Goal: Transaction & Acquisition: Purchase product/service

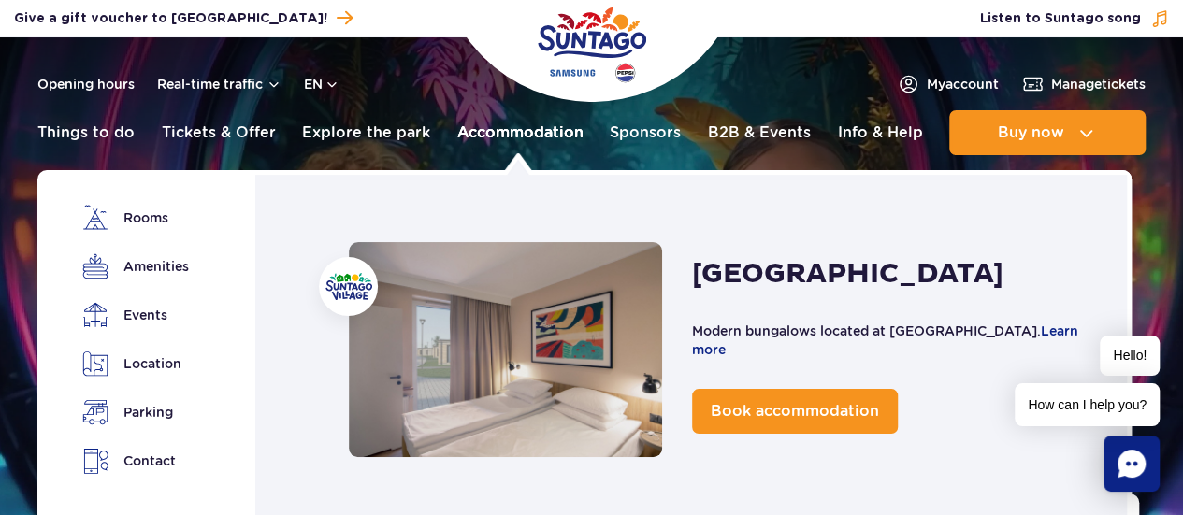
click at [489, 123] on link "Accommodation" at bounding box center [520, 132] width 126 height 45
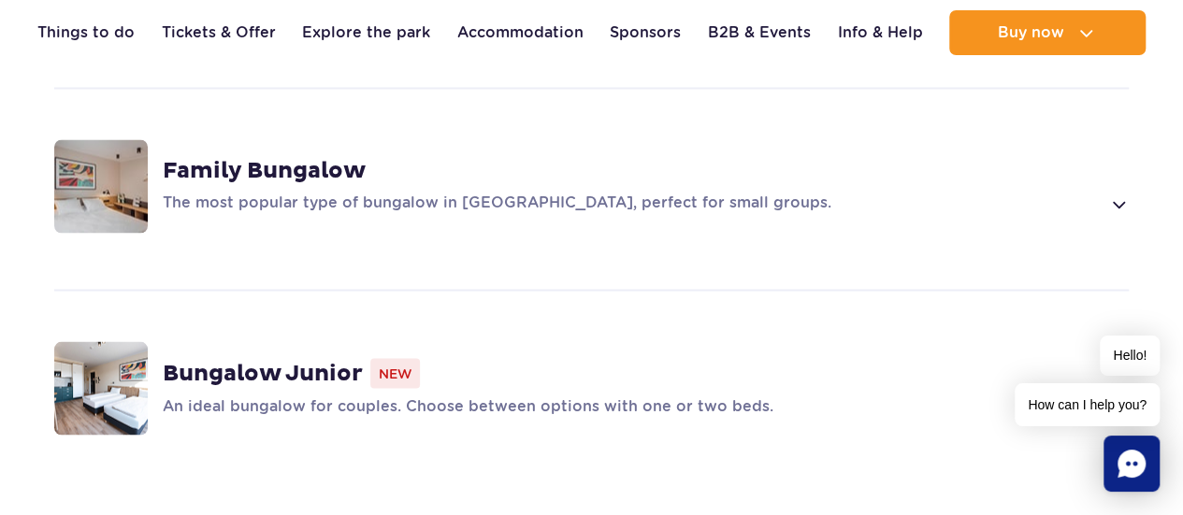
scroll to position [1590, 0]
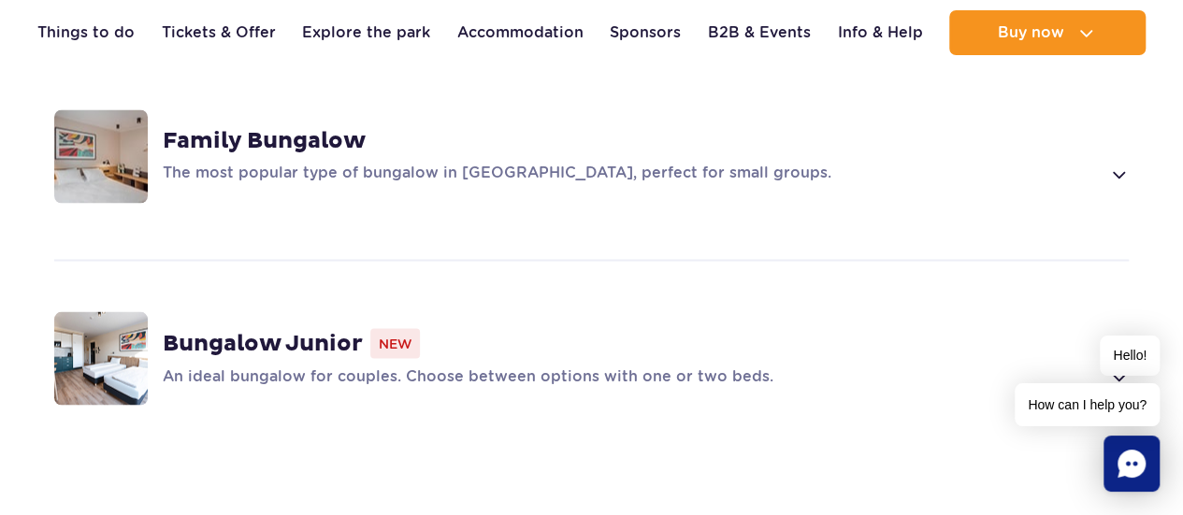
click at [731, 151] on div "Family Bungalow The most popular type of bungalow in Suntago Village, perfect f…" at bounding box center [591, 156] width 1179 height 198
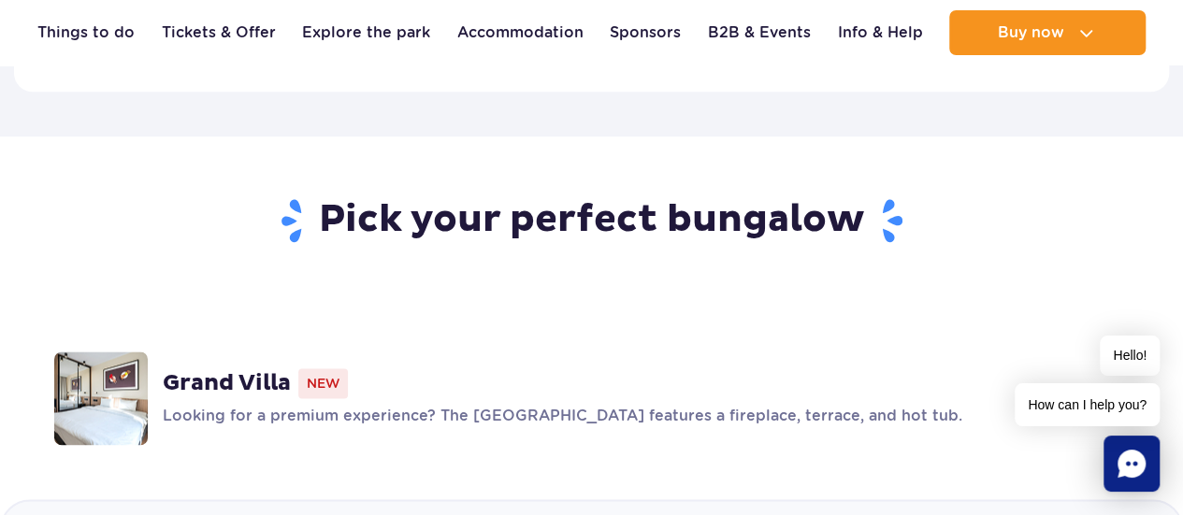
scroll to position [857, 0]
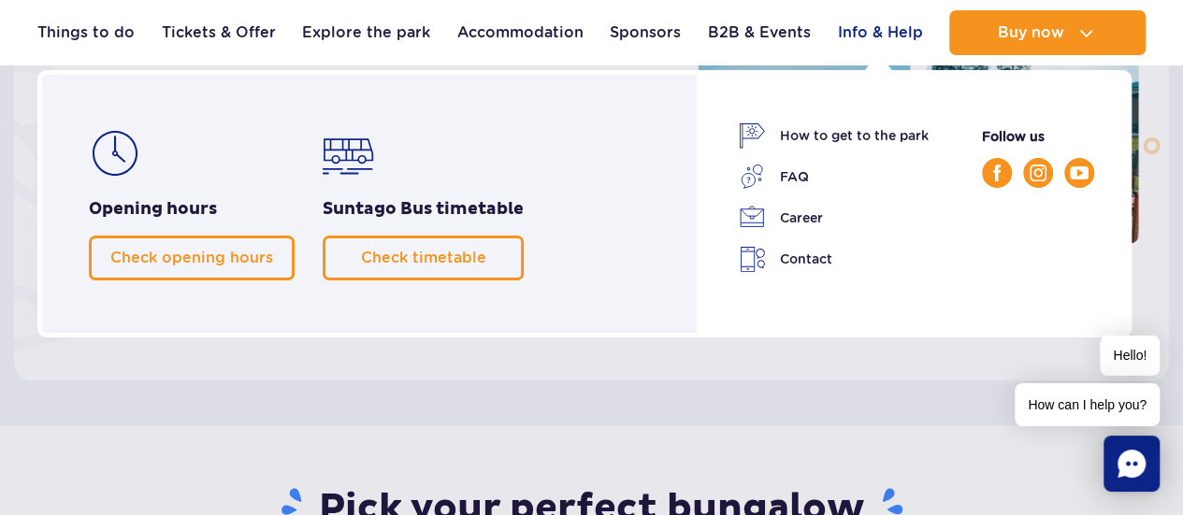
click at [873, 32] on link "Info & Help" at bounding box center [879, 32] width 85 height 45
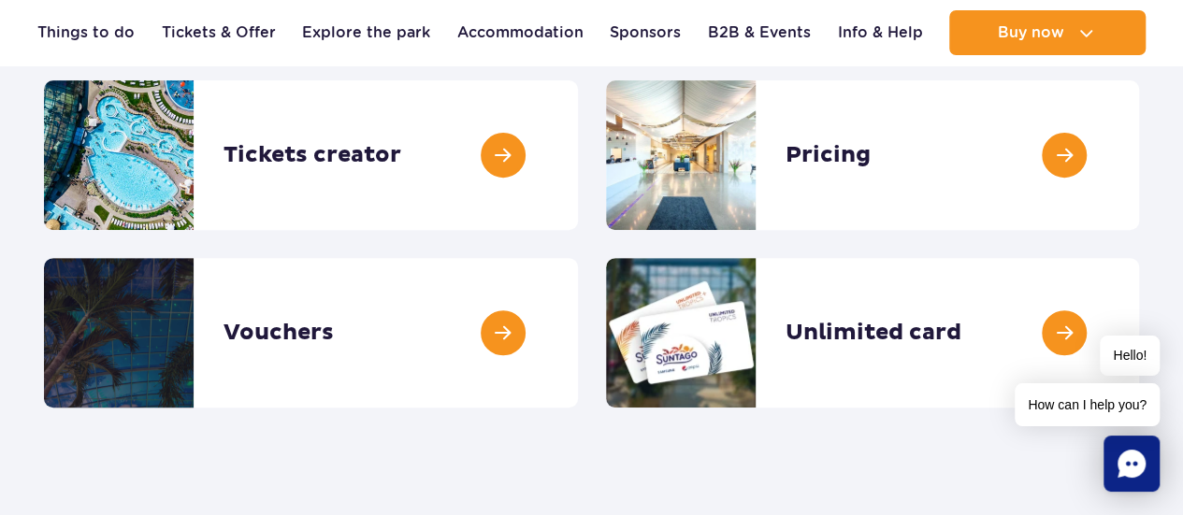
scroll to position [281, 0]
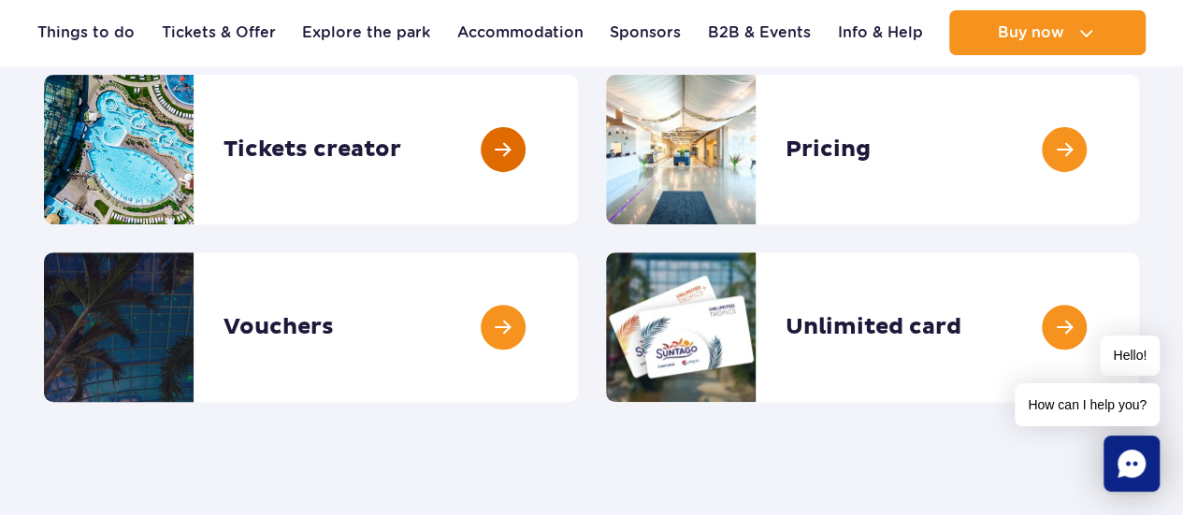
click at [578, 151] on link at bounding box center [578, 150] width 0 height 150
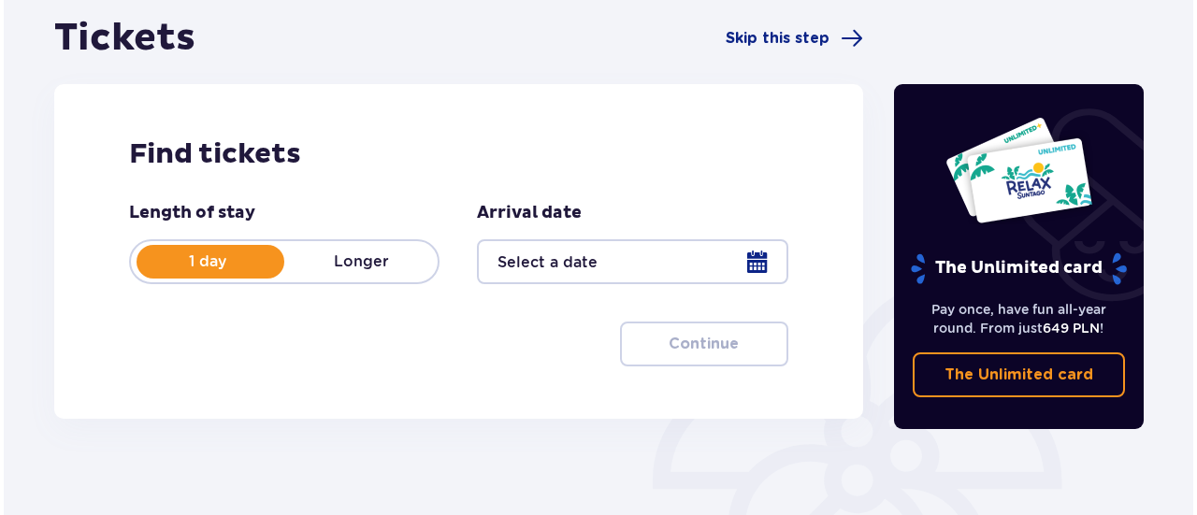
scroll to position [187, 0]
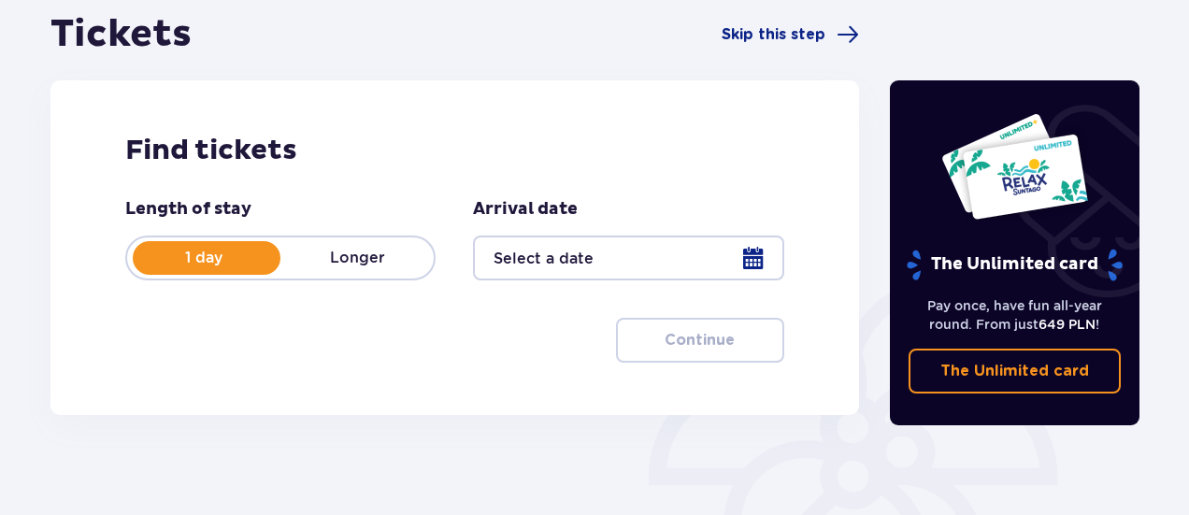
click at [400, 264] on p "Longer" at bounding box center [357, 258] width 153 height 21
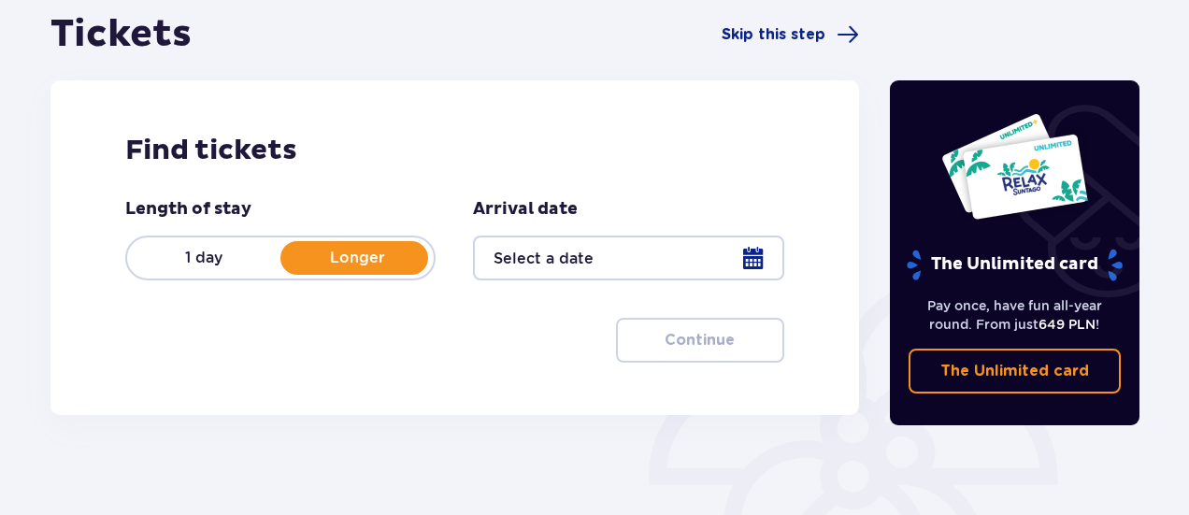
click at [243, 259] on p "1 day" at bounding box center [203, 258] width 153 height 21
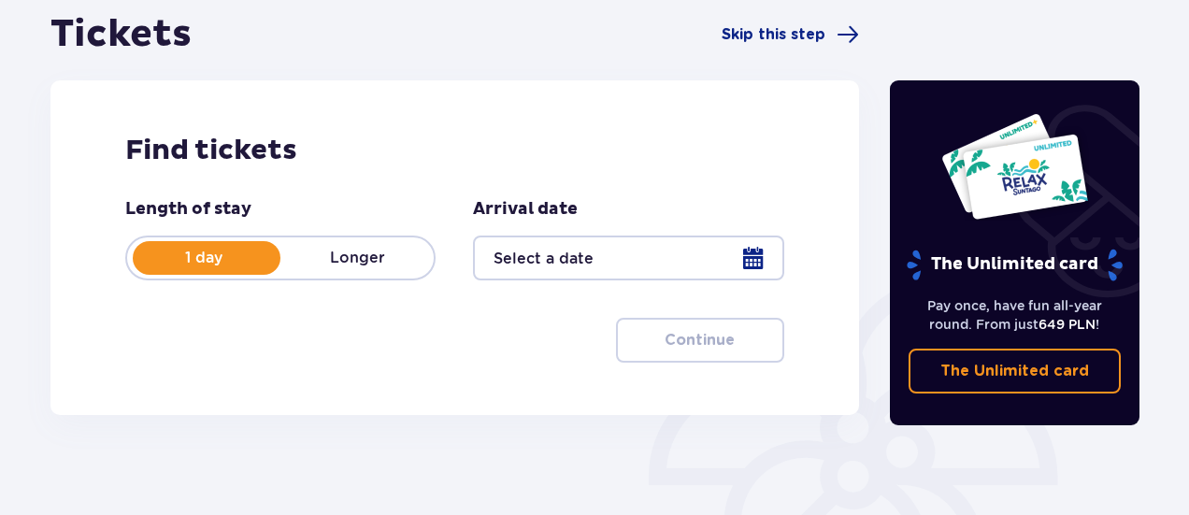
click at [759, 261] on div at bounding box center [628, 258] width 310 height 45
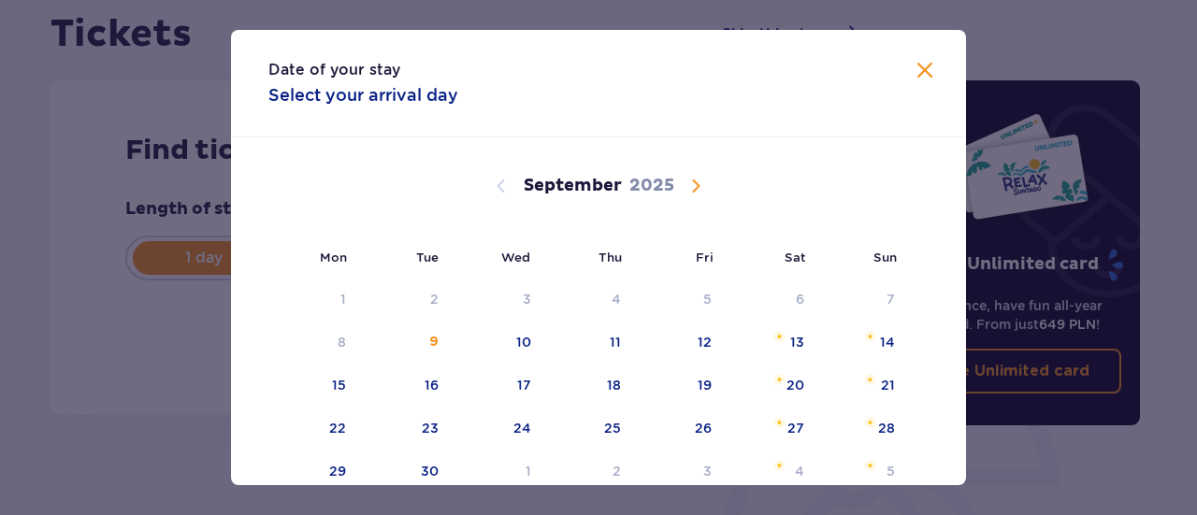
click at [698, 177] on span "Calendar" at bounding box center [695, 186] width 22 height 22
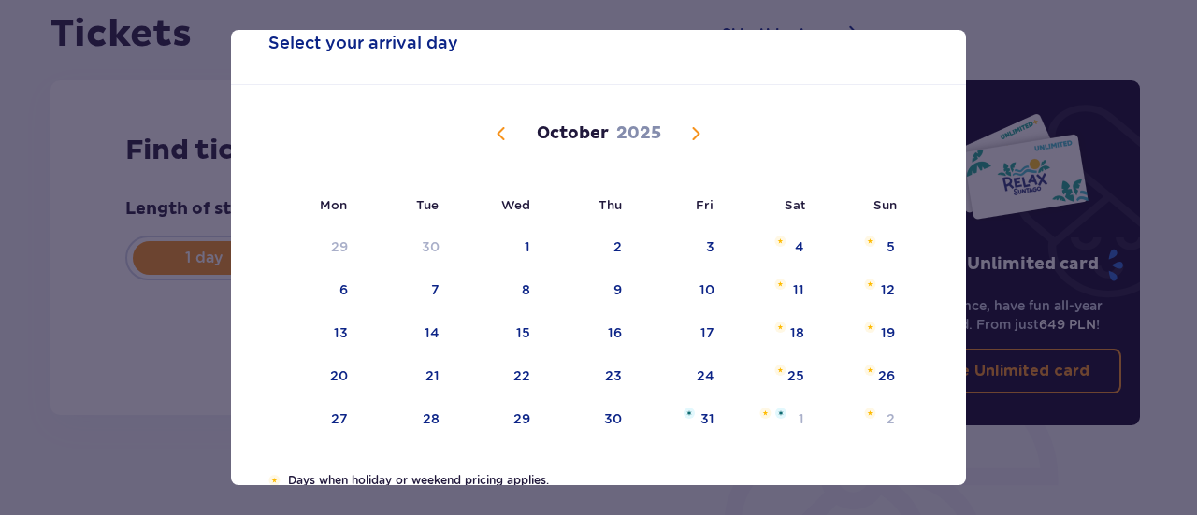
scroll to position [94, 0]
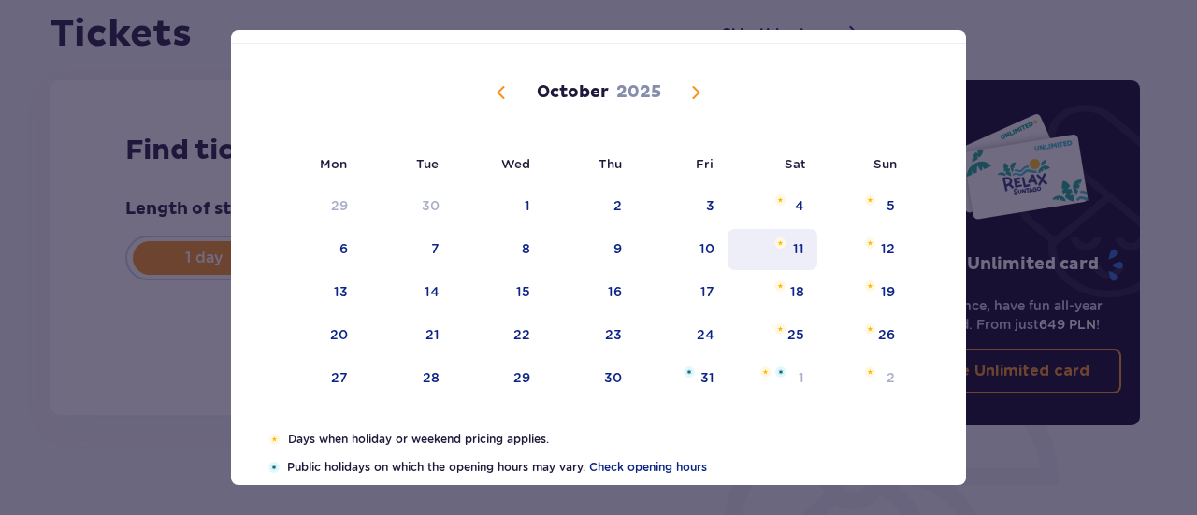
click at [799, 239] on div "11" at bounding box center [798, 248] width 11 height 19
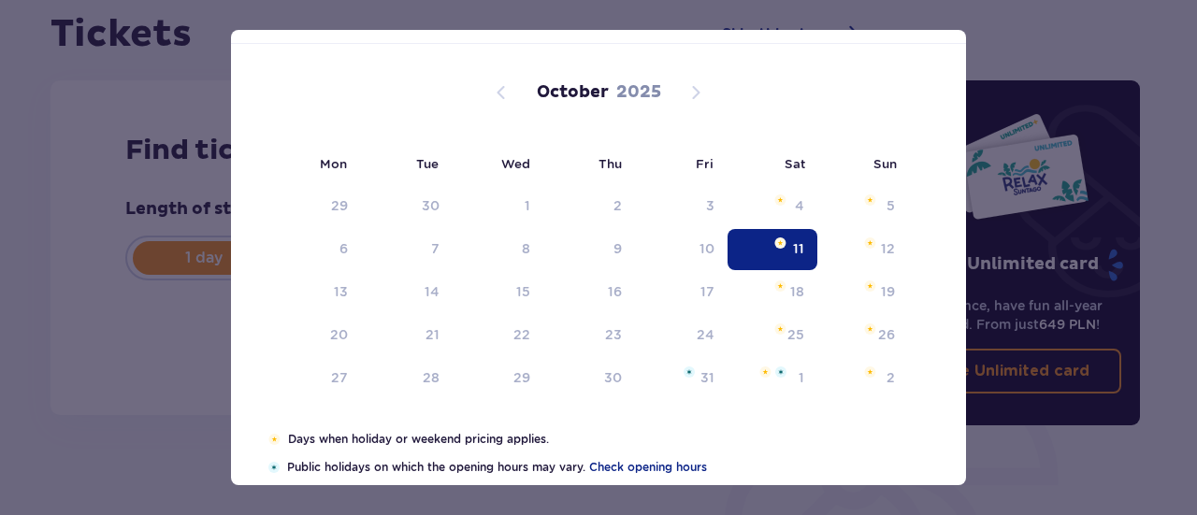
type input "11.10.25"
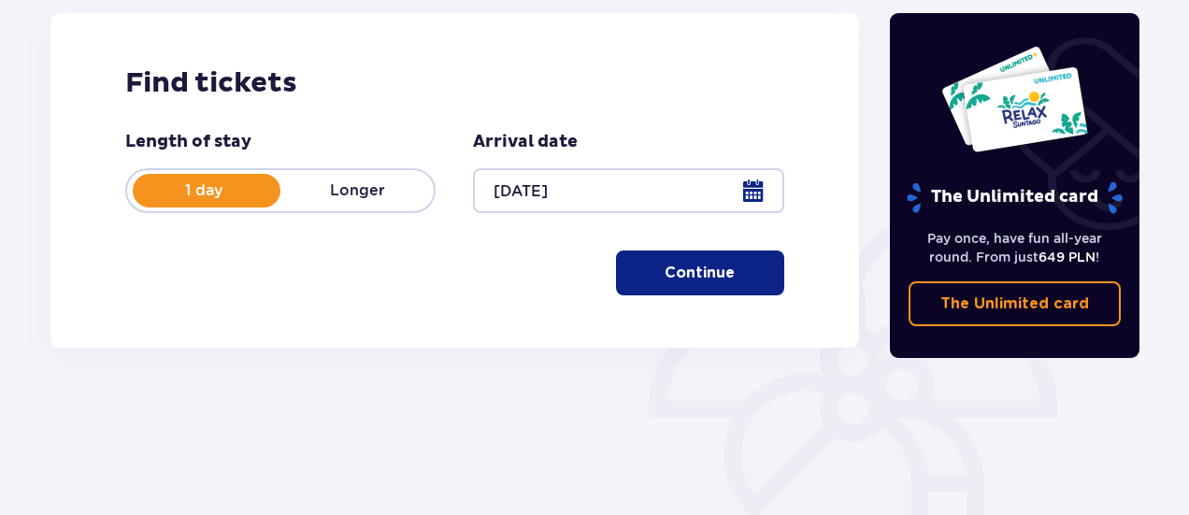
scroll to position [281, 0]
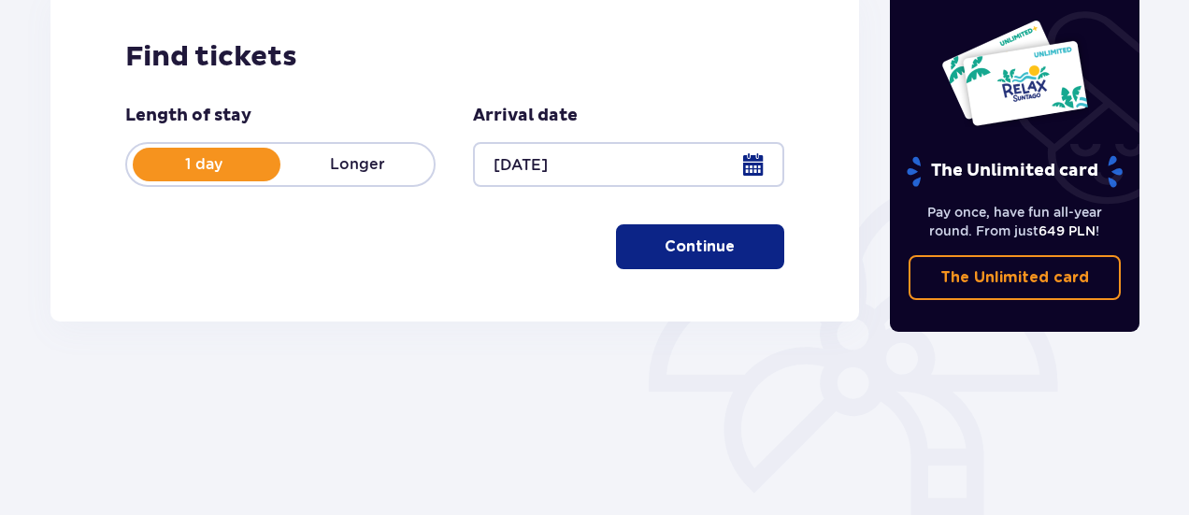
click at [733, 249] on span "button" at bounding box center [739, 247] width 22 height 22
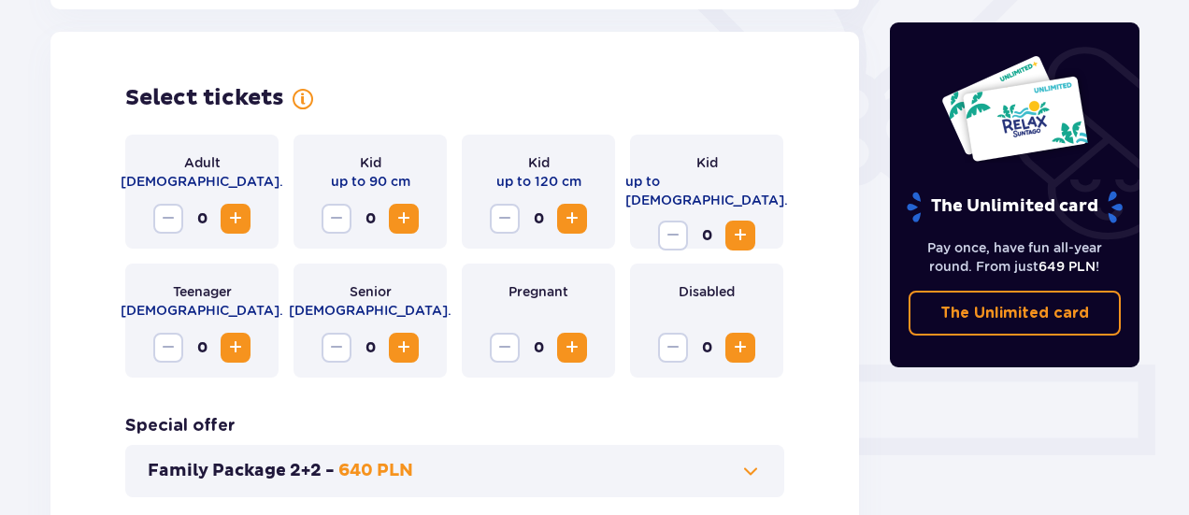
scroll to position [520, 0]
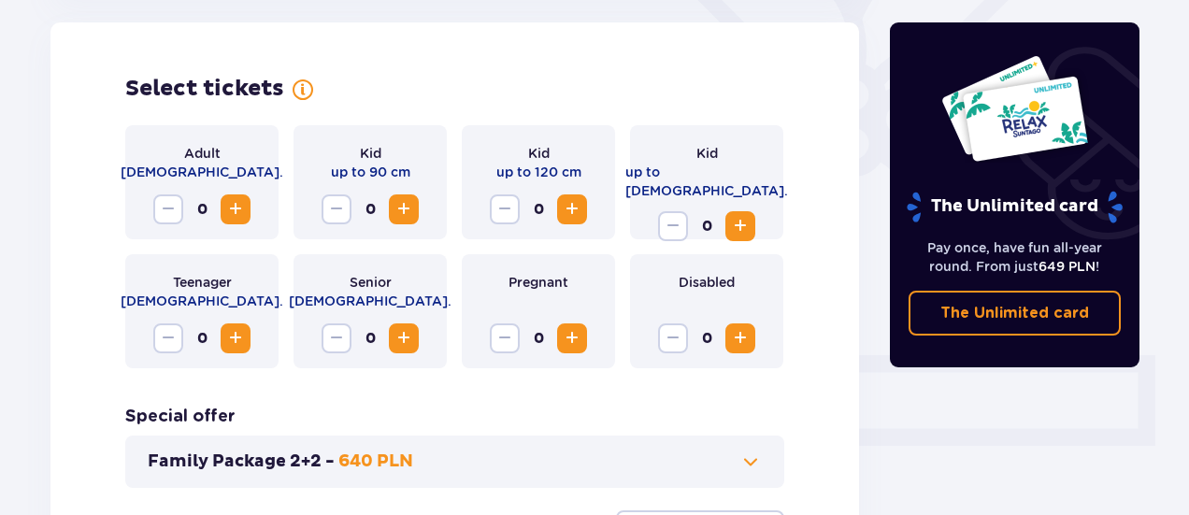
click at [238, 203] on span "Increase" at bounding box center [235, 209] width 22 height 22
click at [413, 214] on span "Increase" at bounding box center [404, 209] width 22 height 22
click at [573, 208] on span "Increase" at bounding box center [572, 209] width 22 height 22
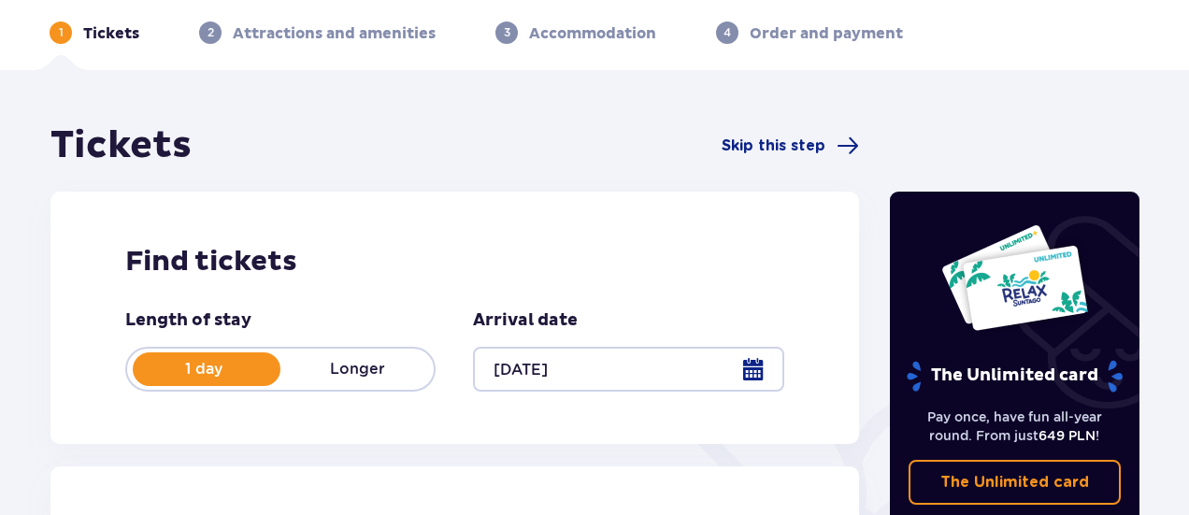
scroll to position [0, 0]
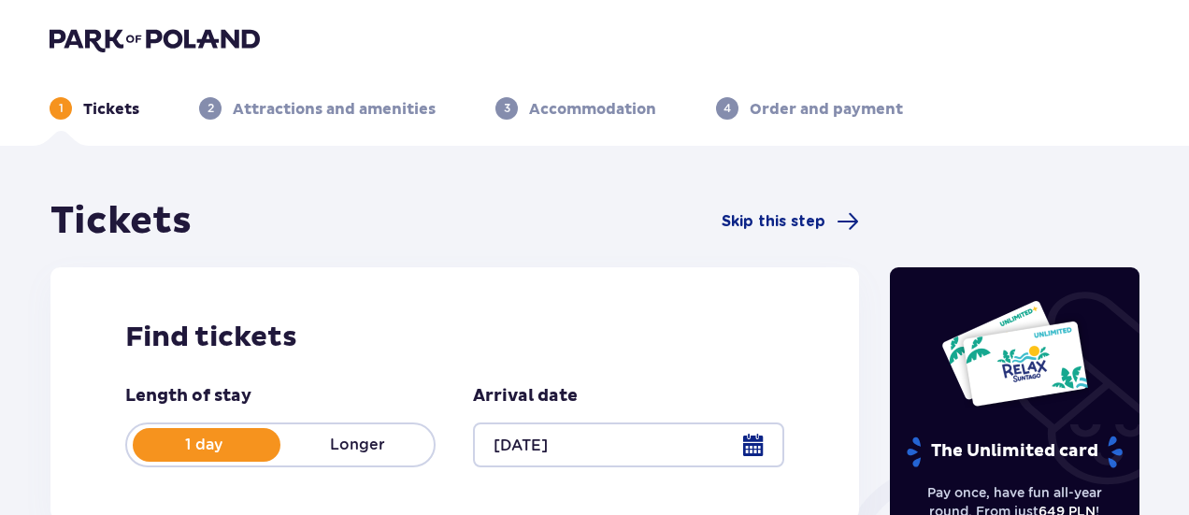
click at [180, 33] on img at bounding box center [155, 39] width 210 height 26
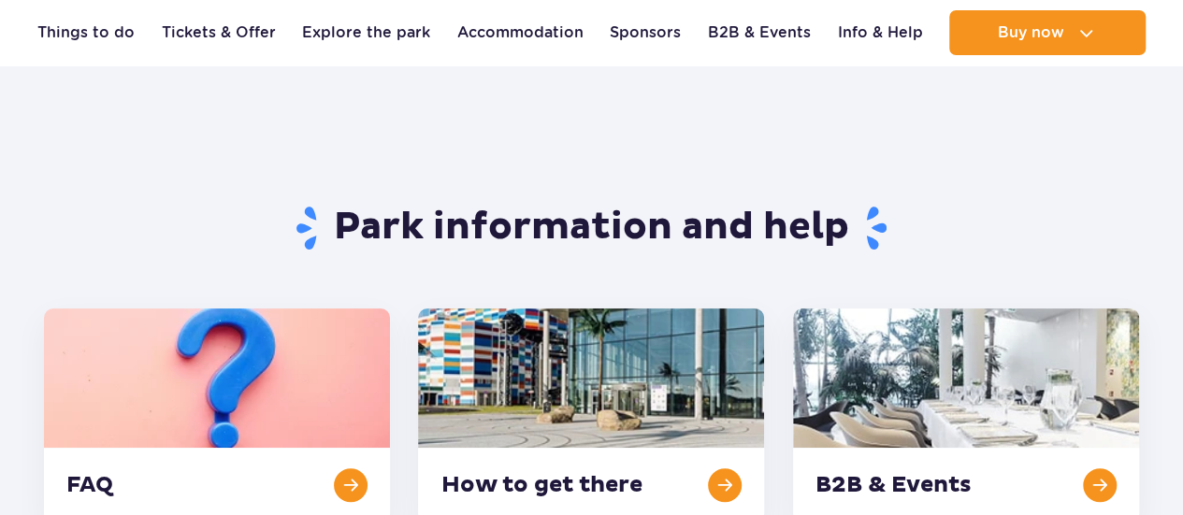
scroll to position [281, 0]
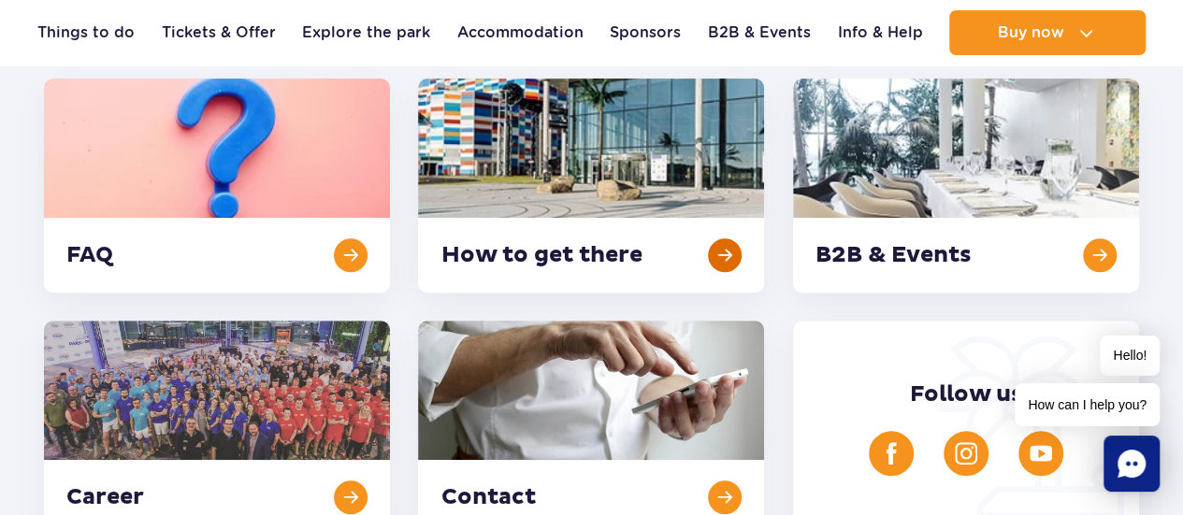
click at [671, 220] on link at bounding box center [591, 186] width 346 height 214
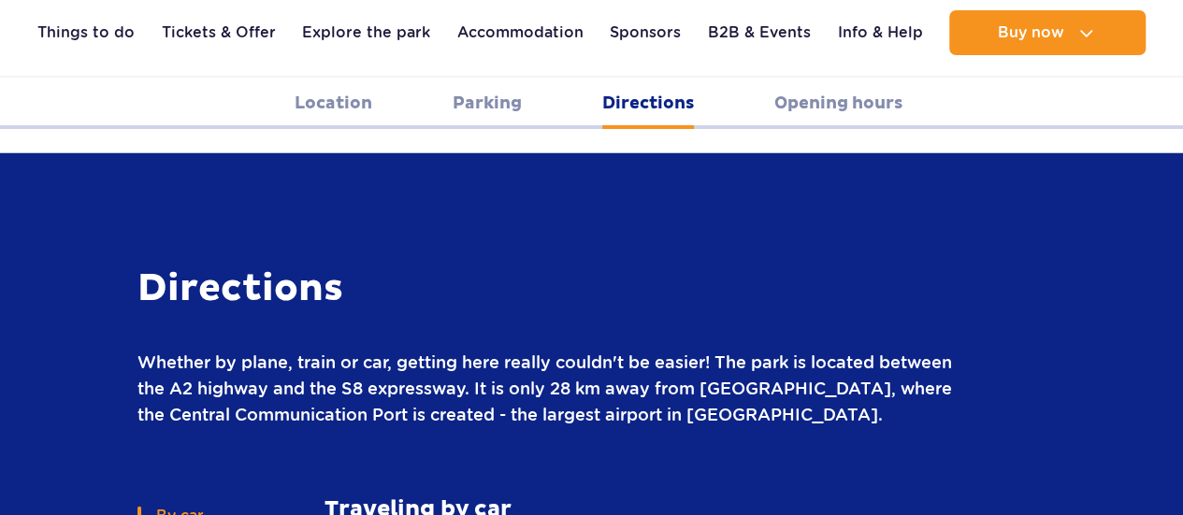
scroll to position [2441, 0]
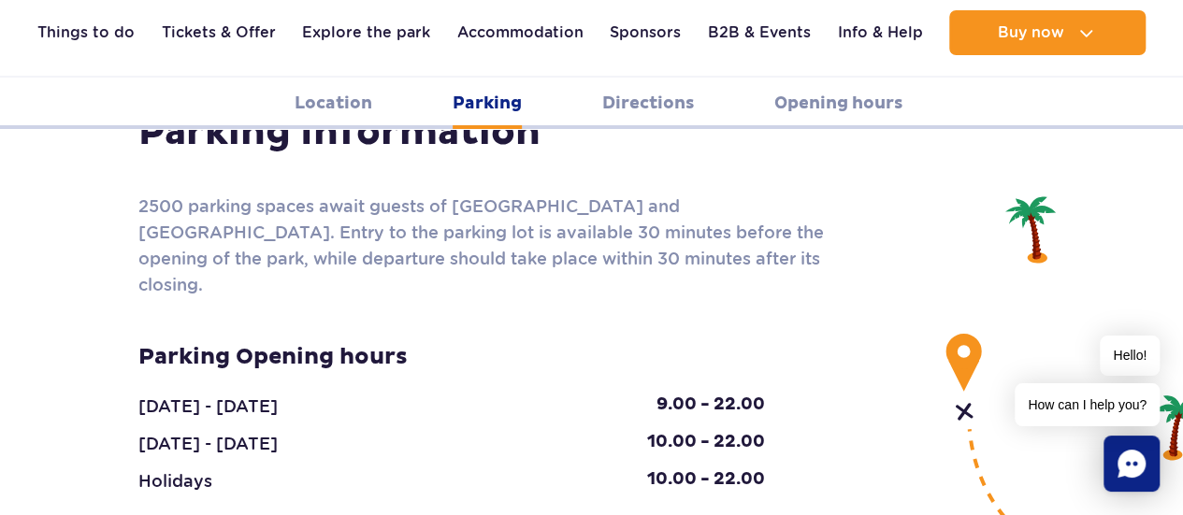
scroll to position [1786, 0]
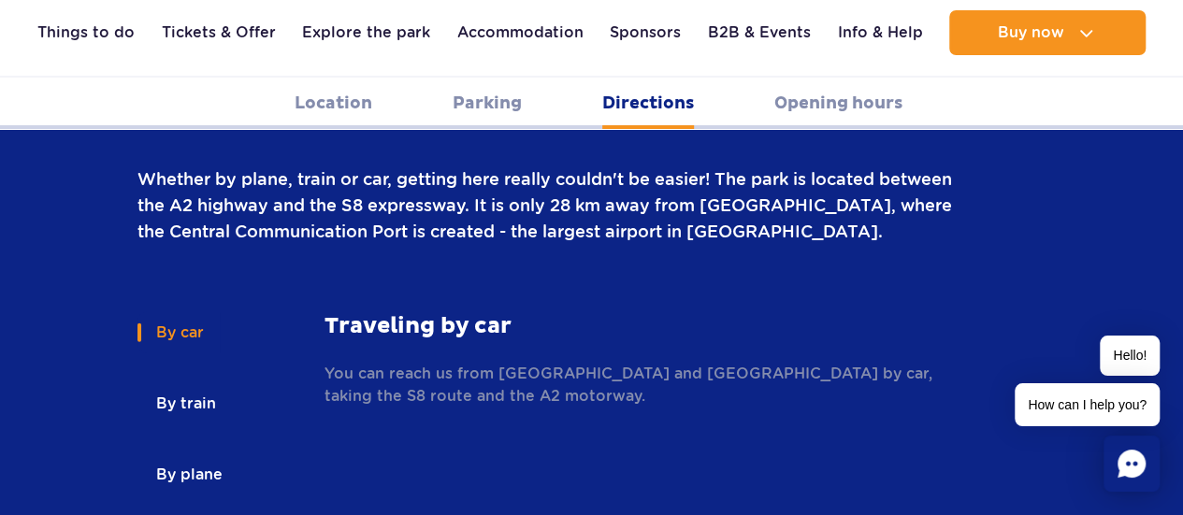
scroll to position [2628, 0]
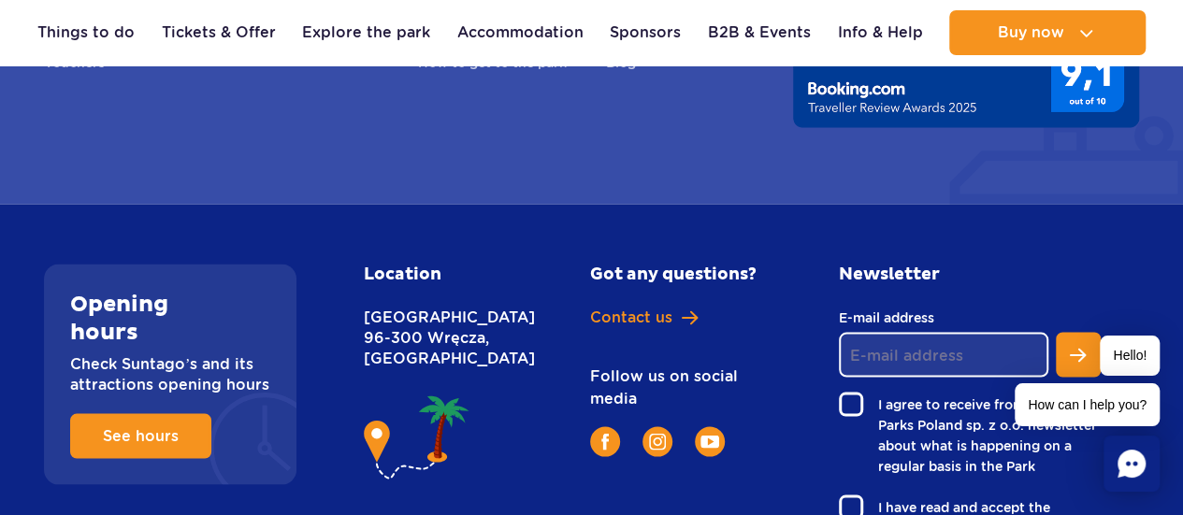
scroll to position [5246, 0]
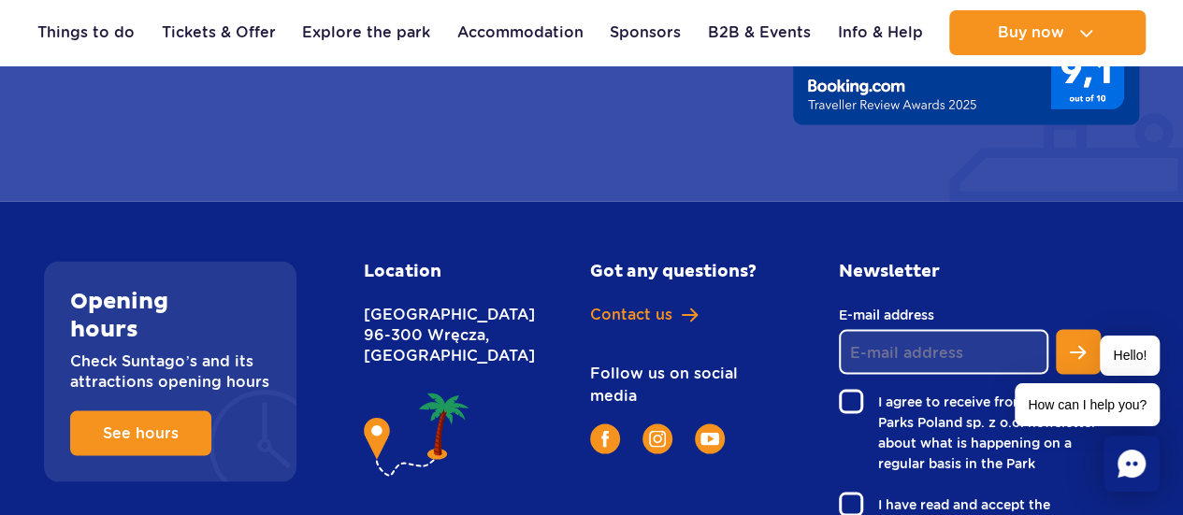
click at [426, 304] on p "Nowy Świat 1 Street 96-300 Wręcza, Poland" at bounding box center [436, 335] width 145 height 62
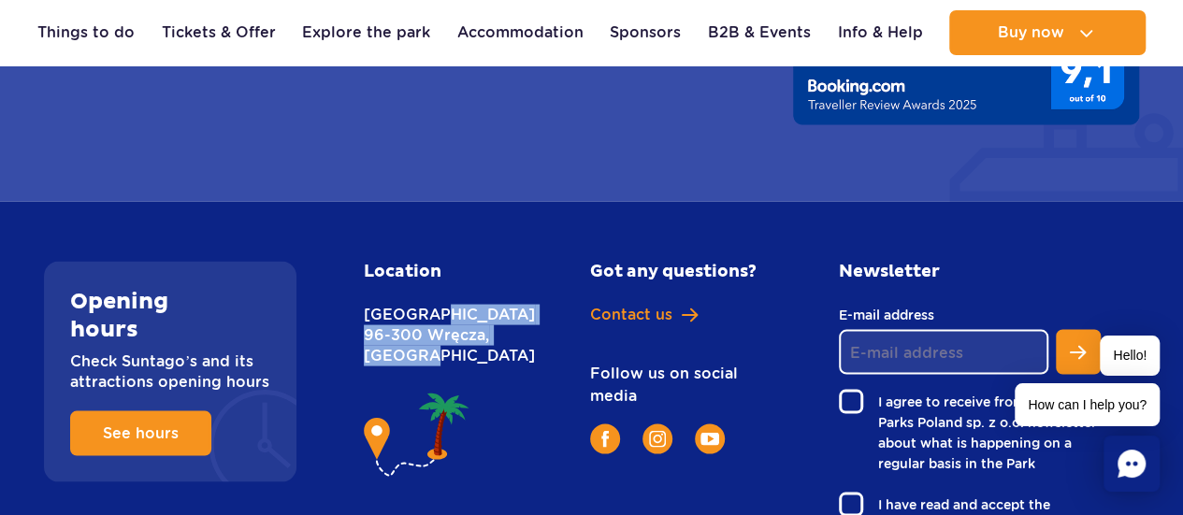
drag, startPoint x: 426, startPoint y: 279, endPoint x: 361, endPoint y: 210, distance: 94.6
click at [361, 261] on div "Location Nowy Świat 1 Street 96-300 Wręcza, Poland" at bounding box center [456, 398] width 212 height 275
copy p "Nowy Świat 1 Street 96-300 Wręcza, Poland"
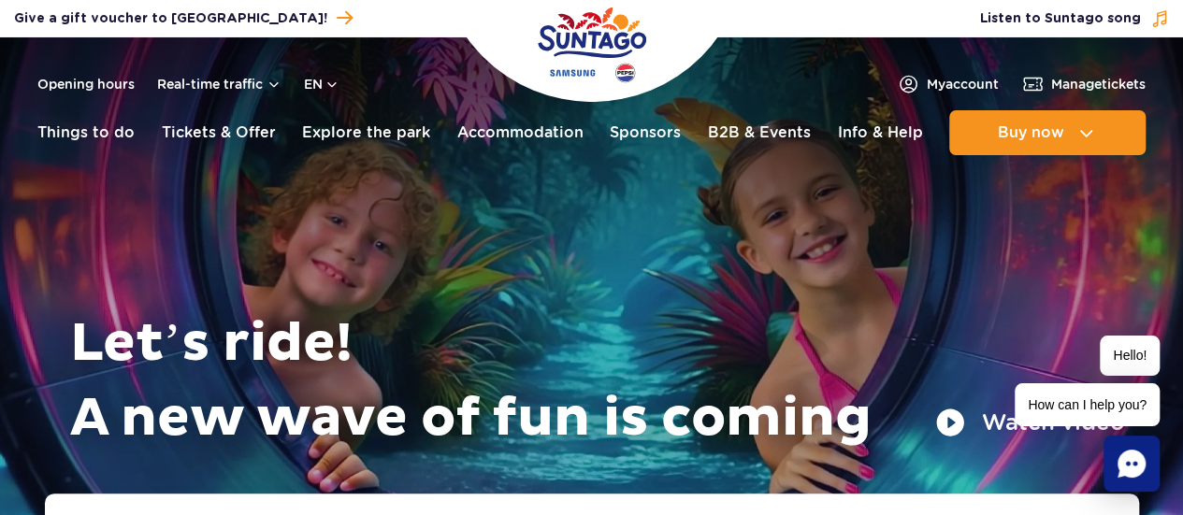
click at [339, 94] on div "Opening hours Real-time traffic en PL EN UA" at bounding box center [188, 84] width 302 height 22
click at [331, 79] on button "en" at bounding box center [322, 84] width 36 height 19
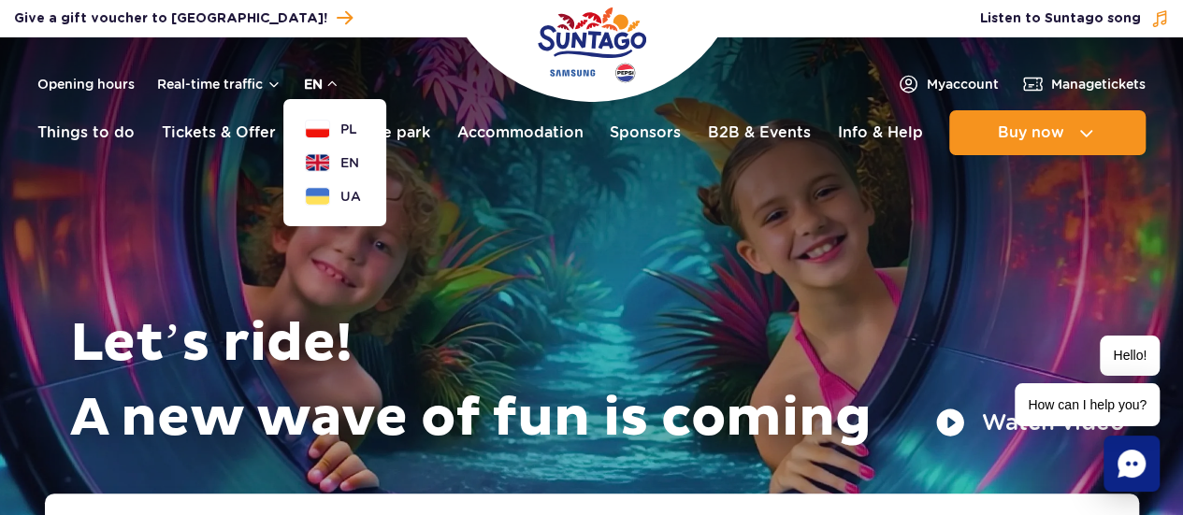
click at [331, 79] on button "en" at bounding box center [322, 84] width 36 height 19
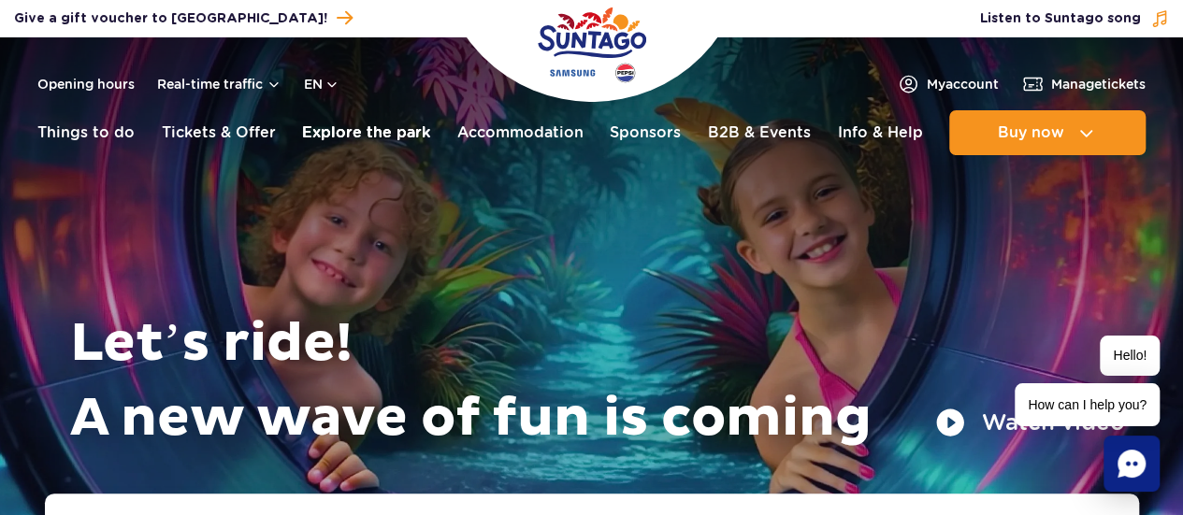
click at [309, 129] on link "Explore the park" at bounding box center [366, 132] width 128 height 45
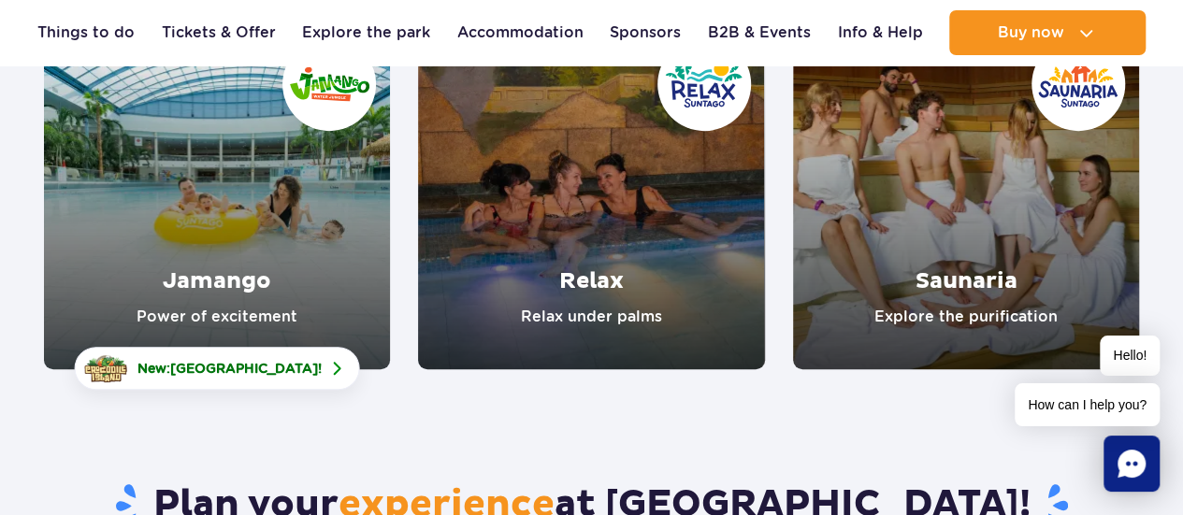
scroll to position [374, 0]
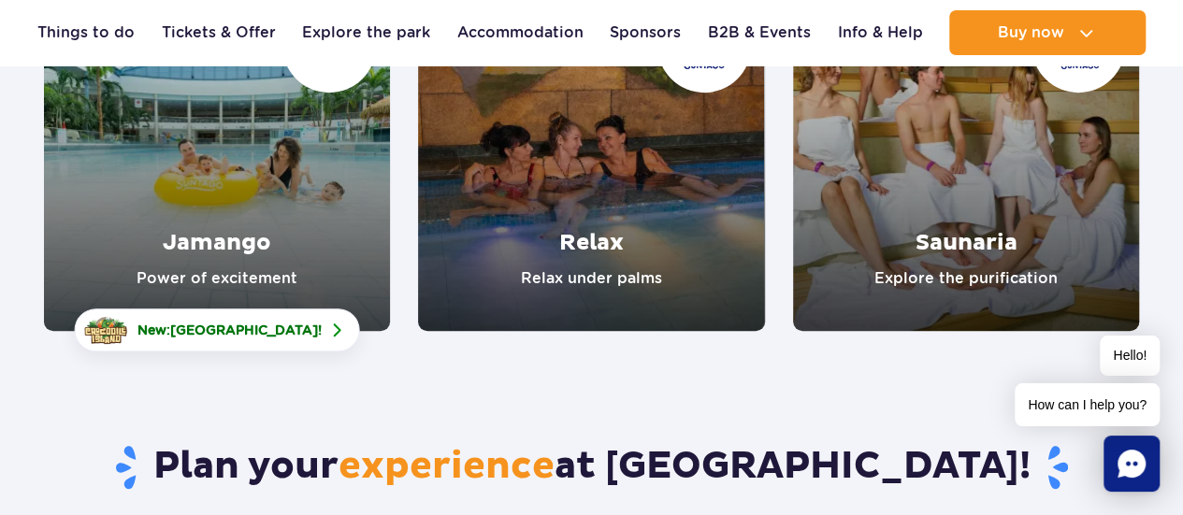
click at [223, 222] on link "Jamango" at bounding box center [217, 158] width 346 height 346
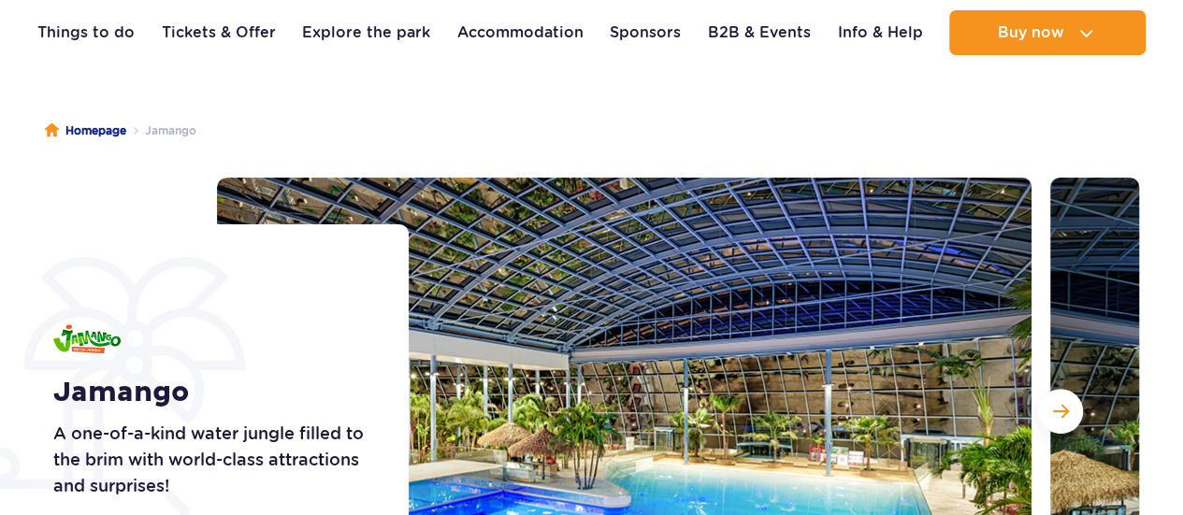
scroll to position [281, 0]
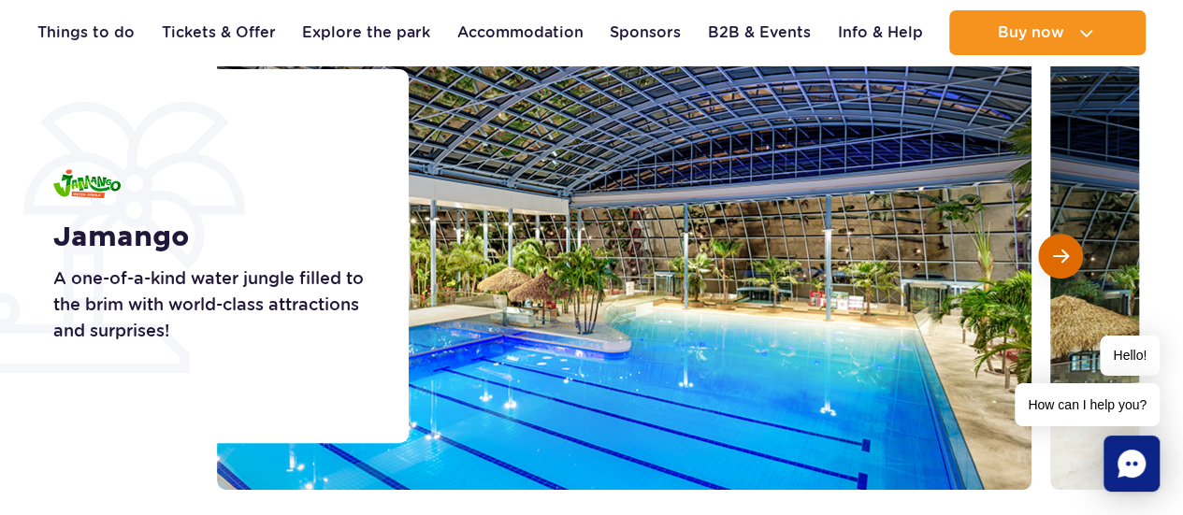
click at [1059, 267] on button "Next slide" at bounding box center [1060, 256] width 45 height 45
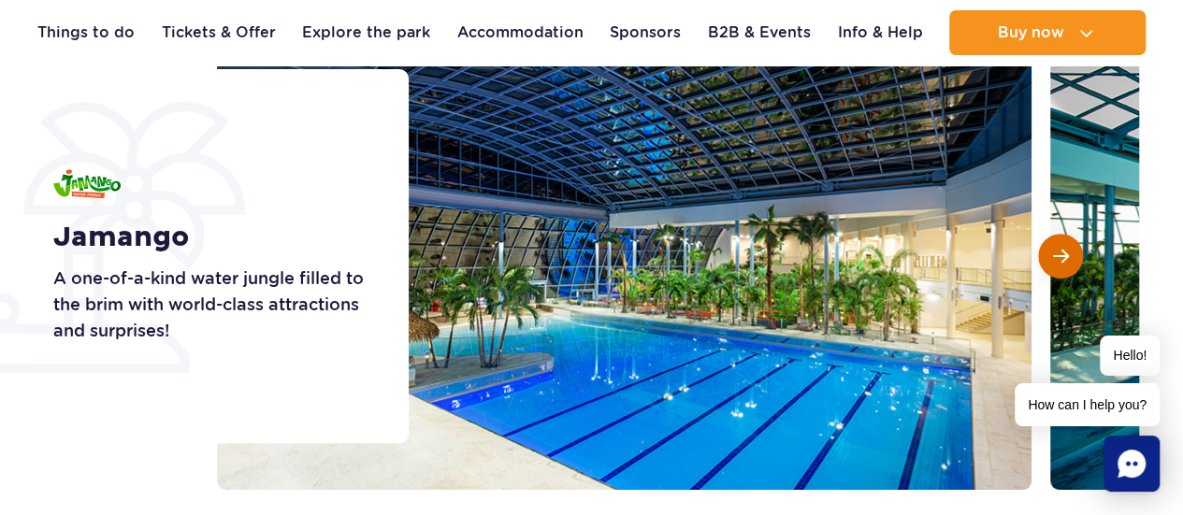
click at [1059, 267] on button "Next slide" at bounding box center [1060, 256] width 45 height 45
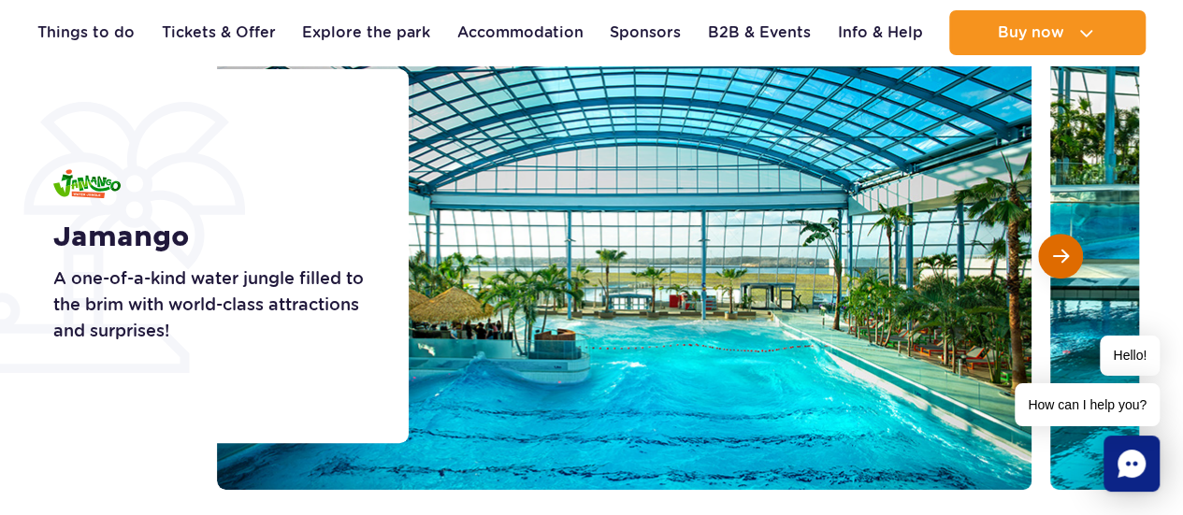
click at [1059, 267] on button "Next slide" at bounding box center [1060, 256] width 45 height 45
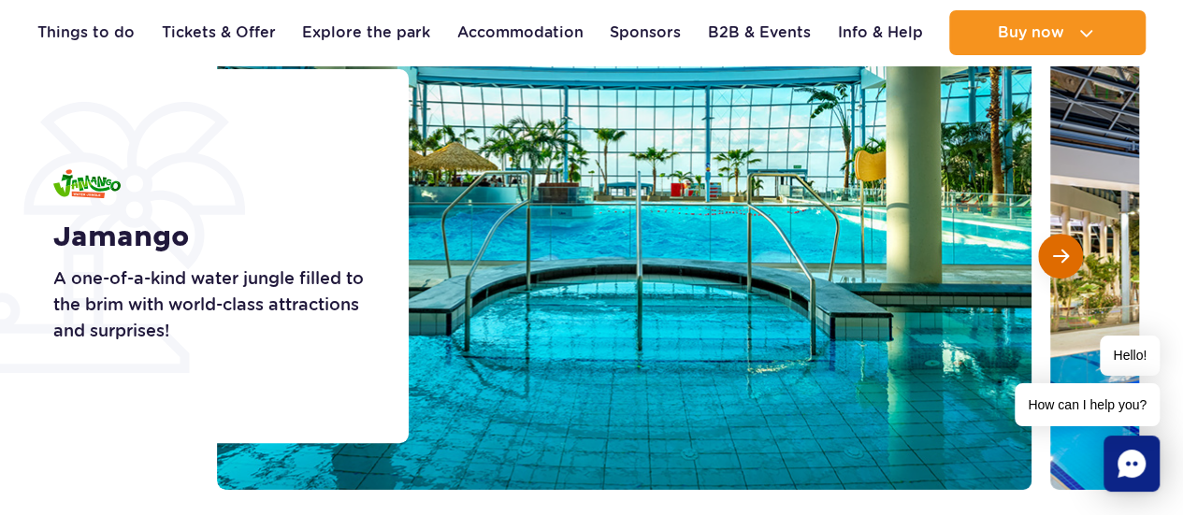
click at [1059, 267] on button "Next slide" at bounding box center [1060, 256] width 45 height 45
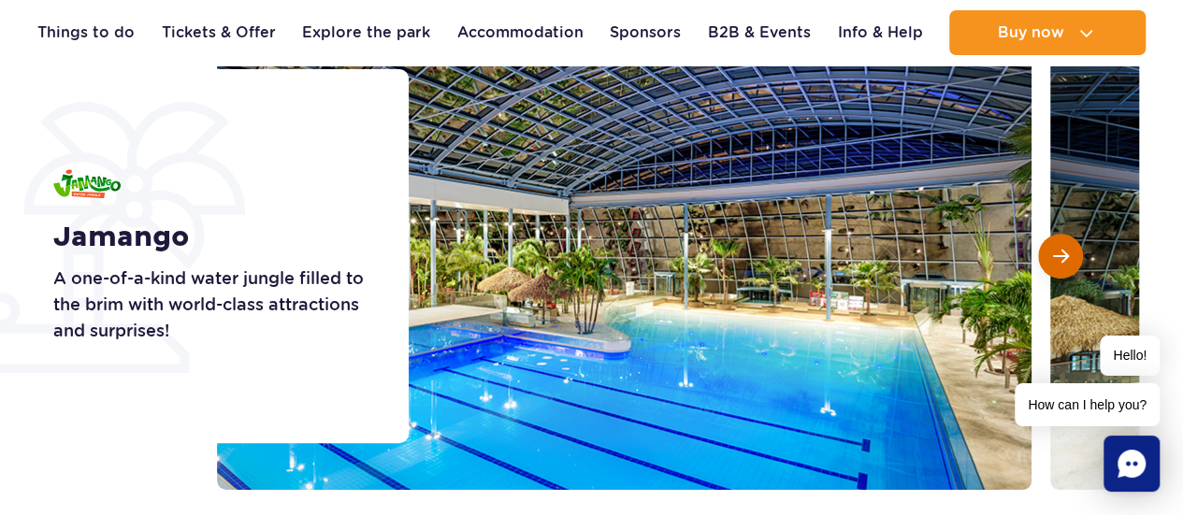
click at [1059, 267] on button "Next slide" at bounding box center [1060, 256] width 45 height 45
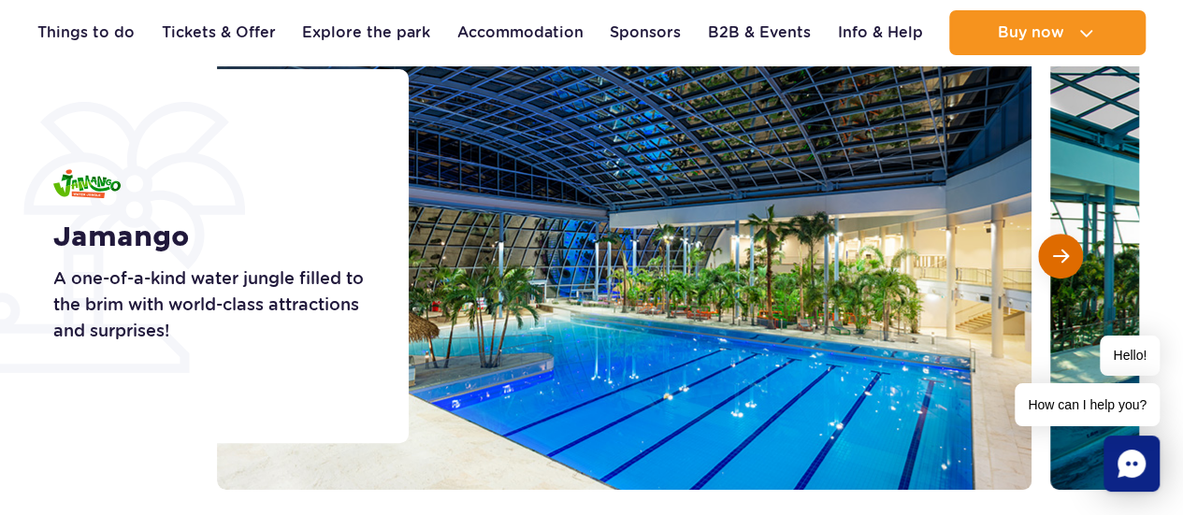
click at [1059, 267] on button "Next slide" at bounding box center [1060, 256] width 45 height 45
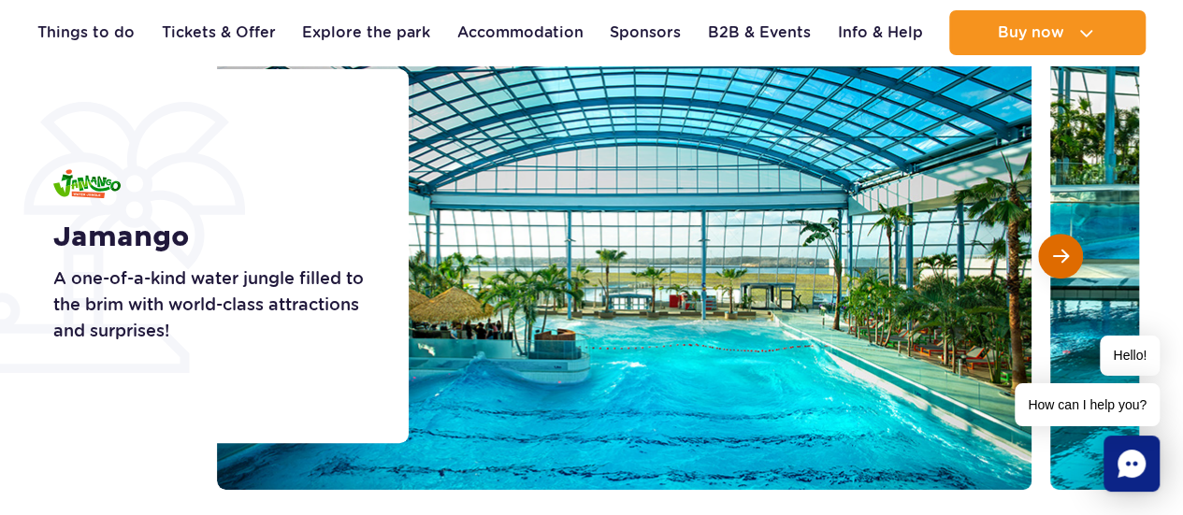
click at [1059, 267] on button "Next slide" at bounding box center [1060, 256] width 45 height 45
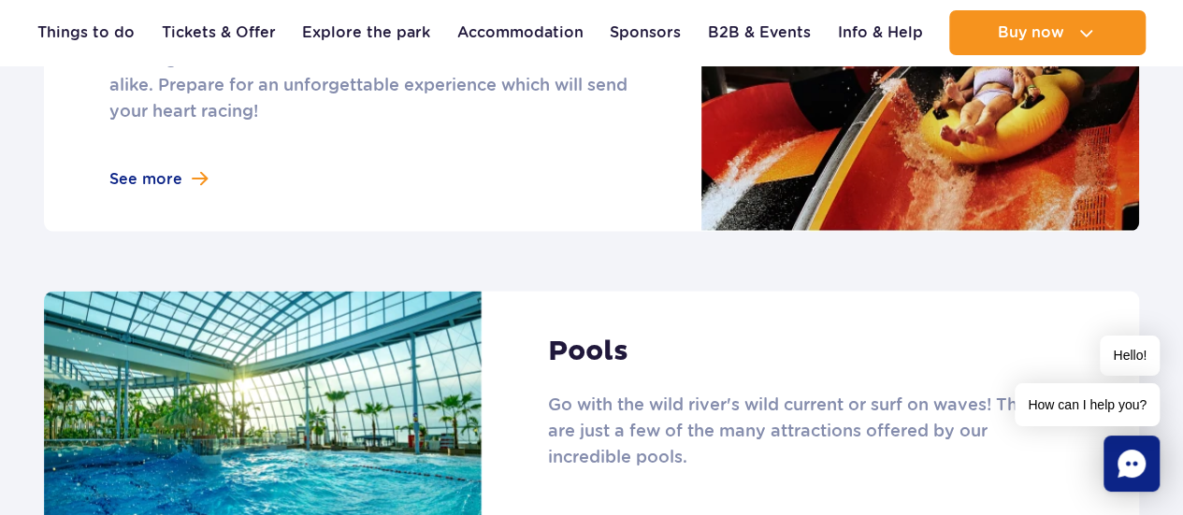
scroll to position [1777, 0]
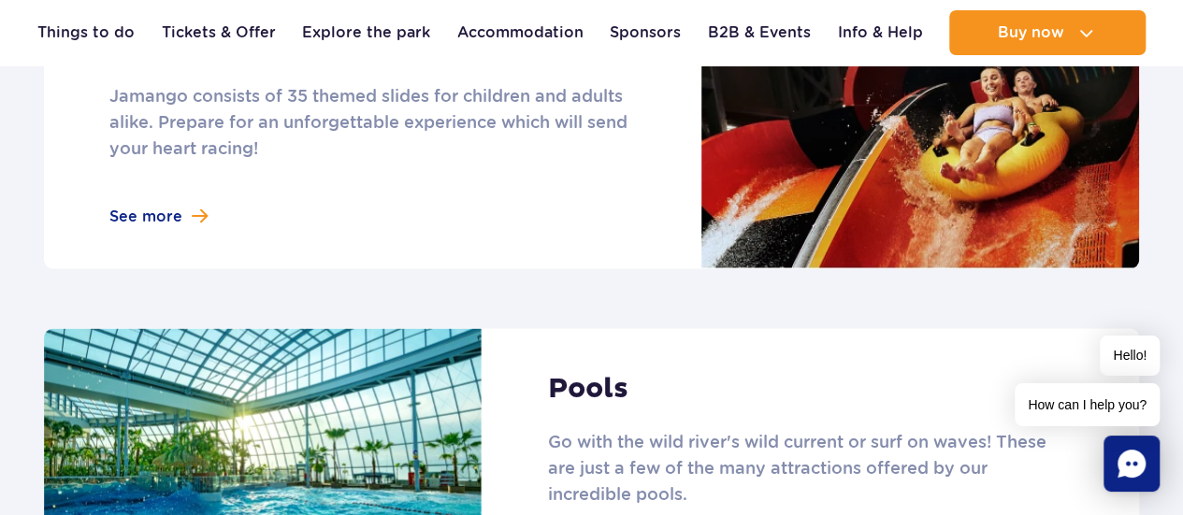
click at [133, 190] on link at bounding box center [591, 126] width 1095 height 285
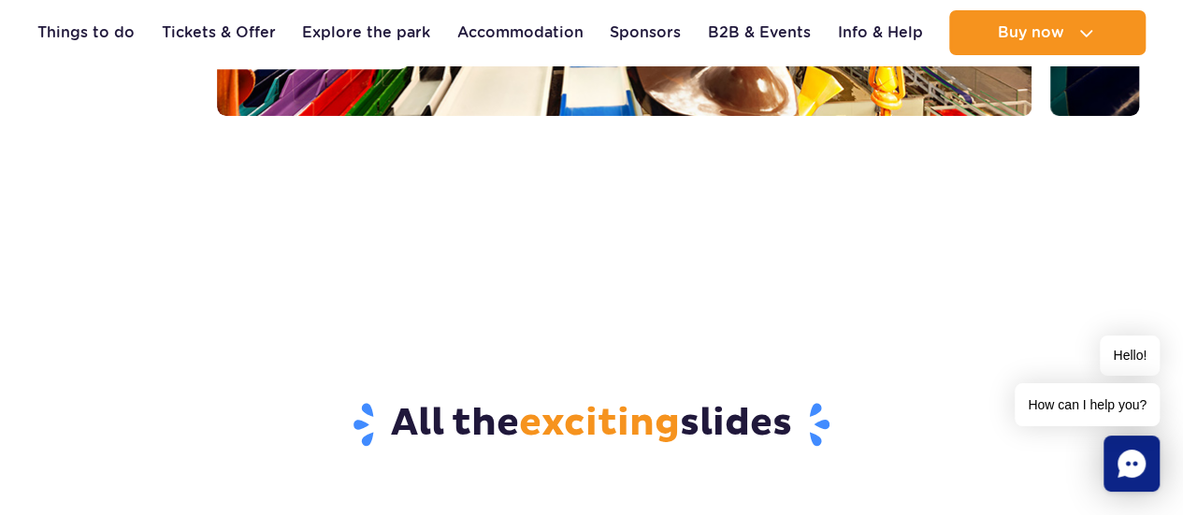
scroll to position [374, 0]
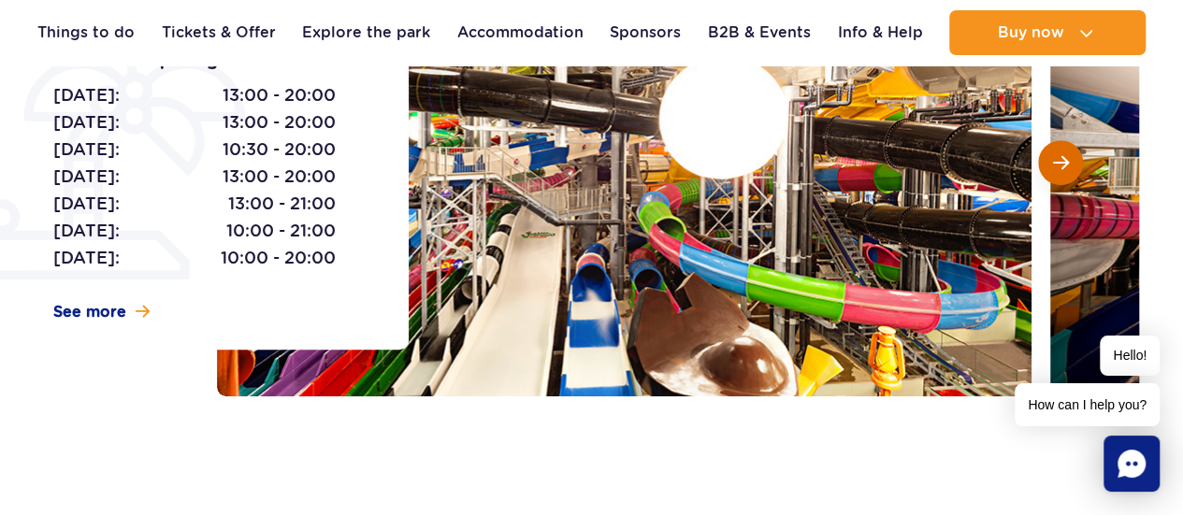
click at [1060, 151] on button "Next slide" at bounding box center [1060, 162] width 45 height 45
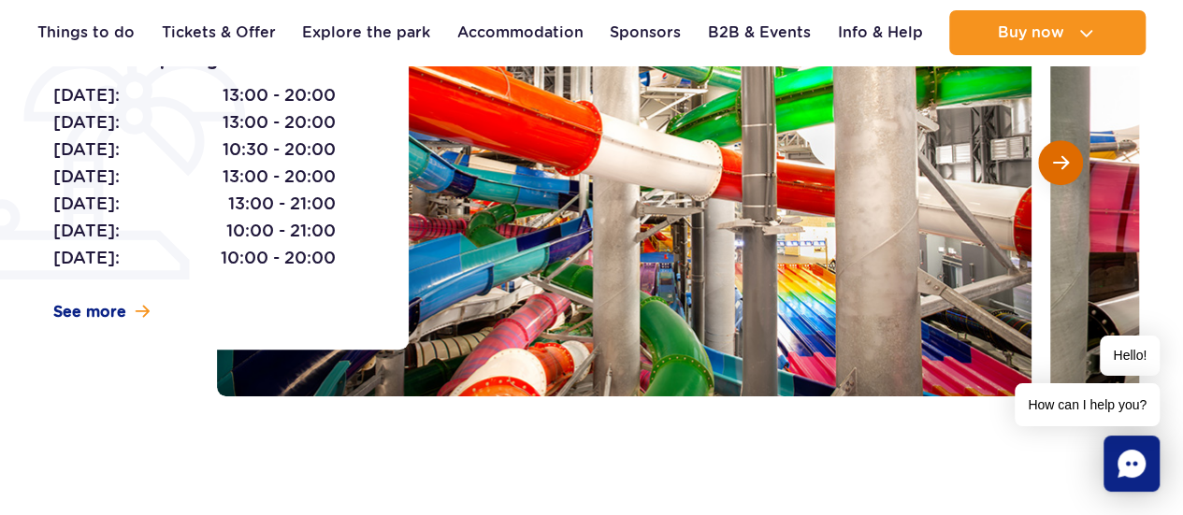
click at [1060, 151] on button "Next slide" at bounding box center [1060, 162] width 45 height 45
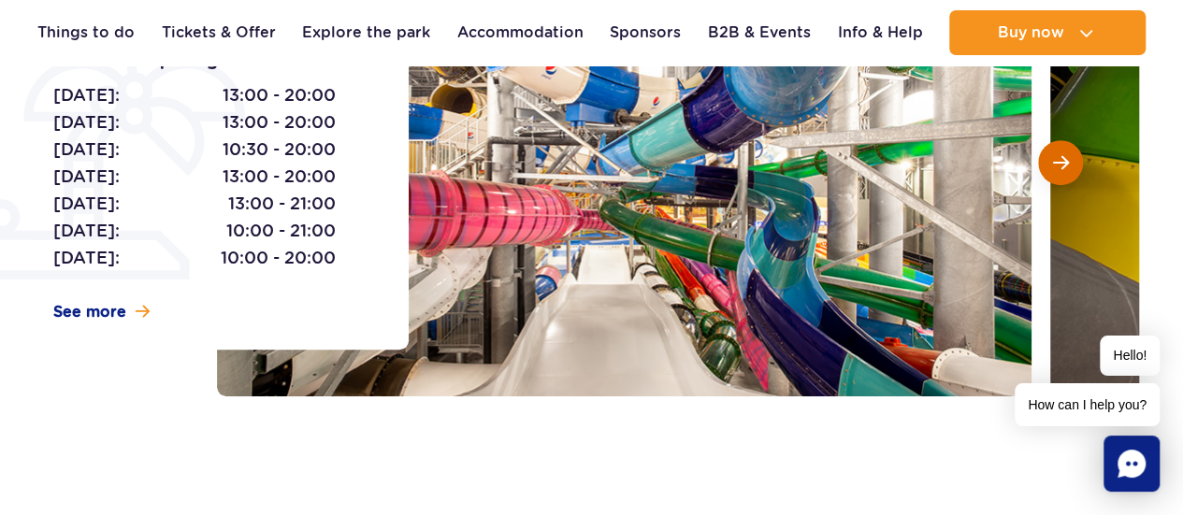
click at [1060, 151] on button "Next slide" at bounding box center [1060, 162] width 45 height 45
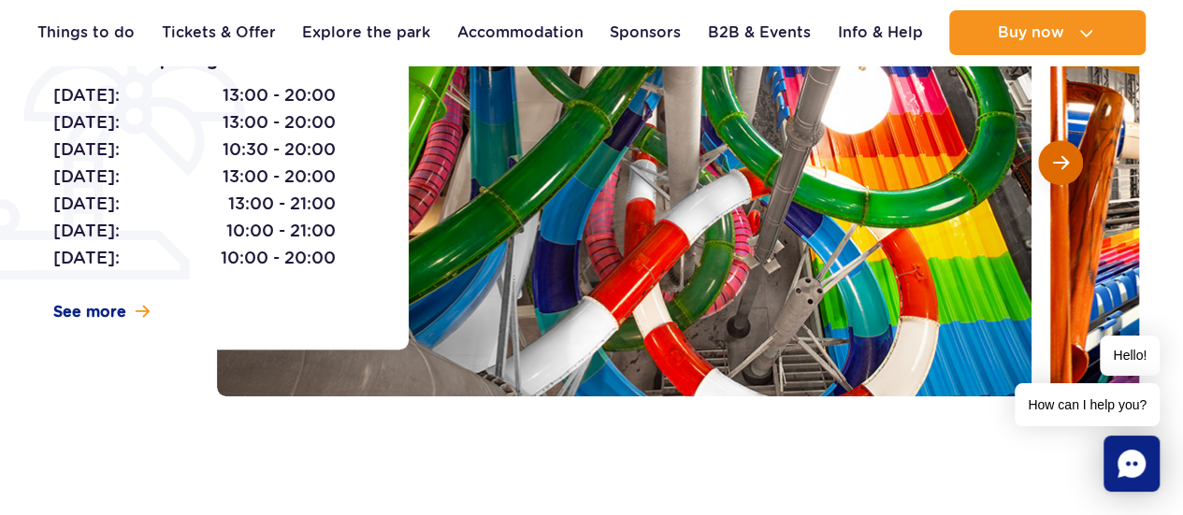
click at [1060, 151] on button "Next slide" at bounding box center [1060, 162] width 45 height 45
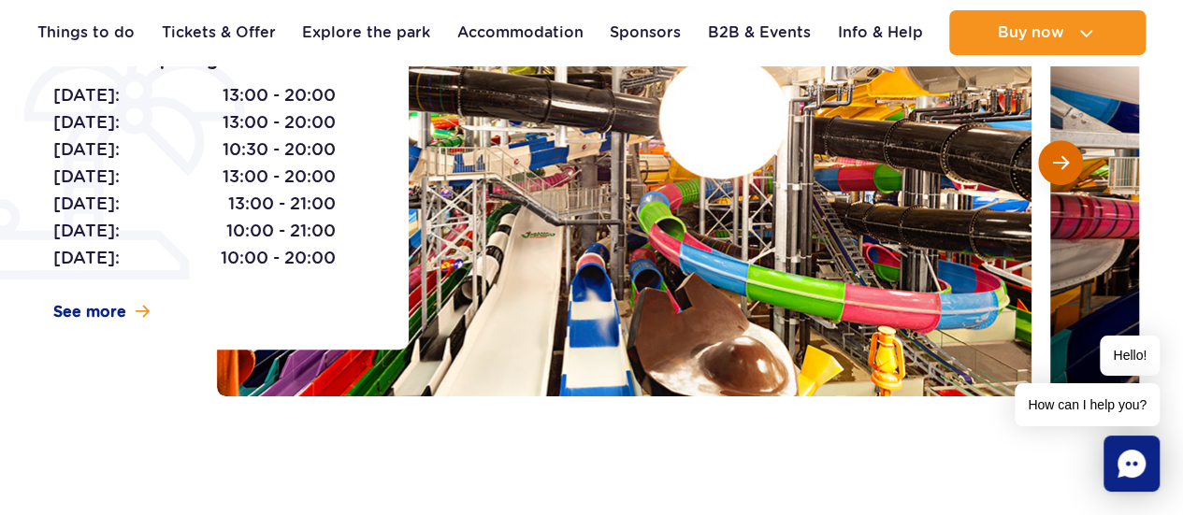
click at [1060, 151] on button "Next slide" at bounding box center [1060, 162] width 45 height 45
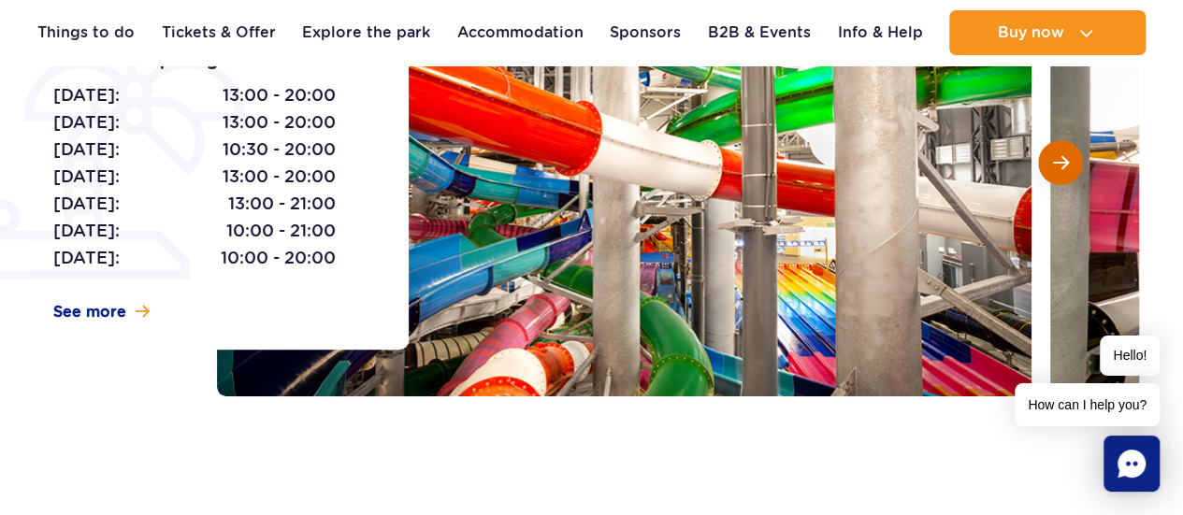
click at [1060, 151] on button "Next slide" at bounding box center [1060, 162] width 45 height 45
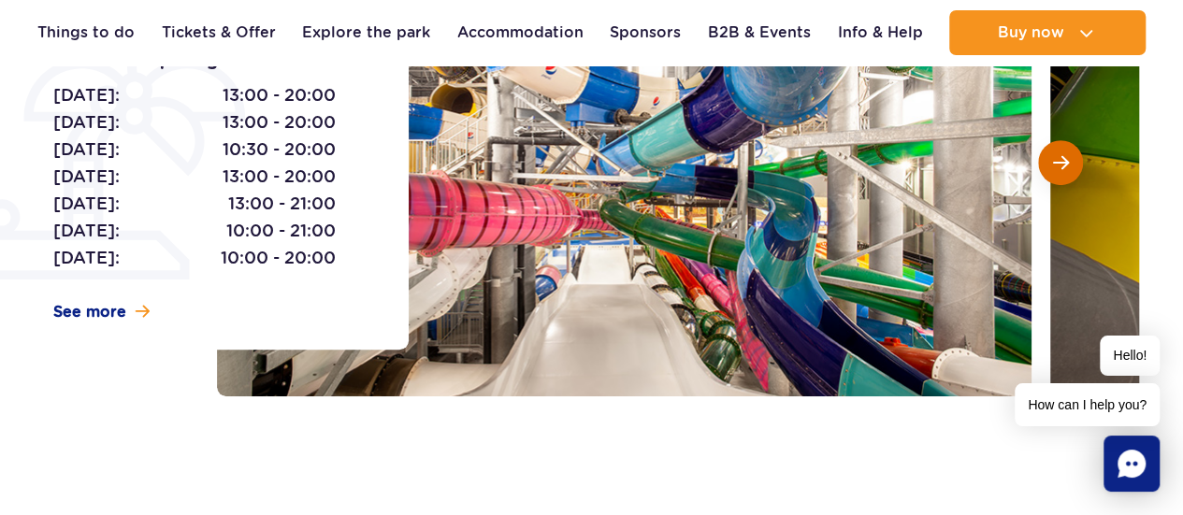
click at [1060, 151] on button "Next slide" at bounding box center [1060, 162] width 45 height 45
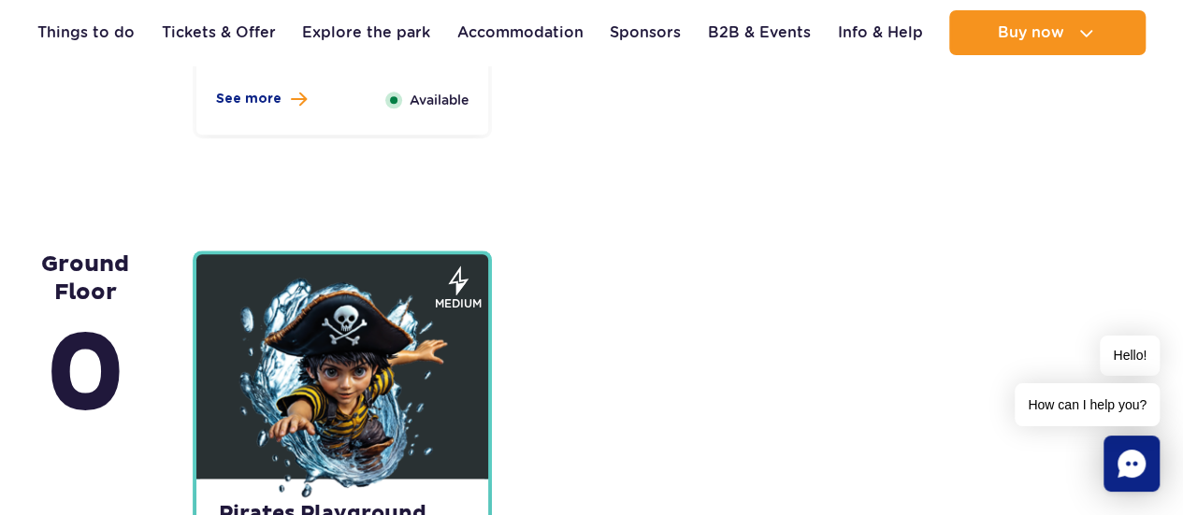
scroll to position [4676, 0]
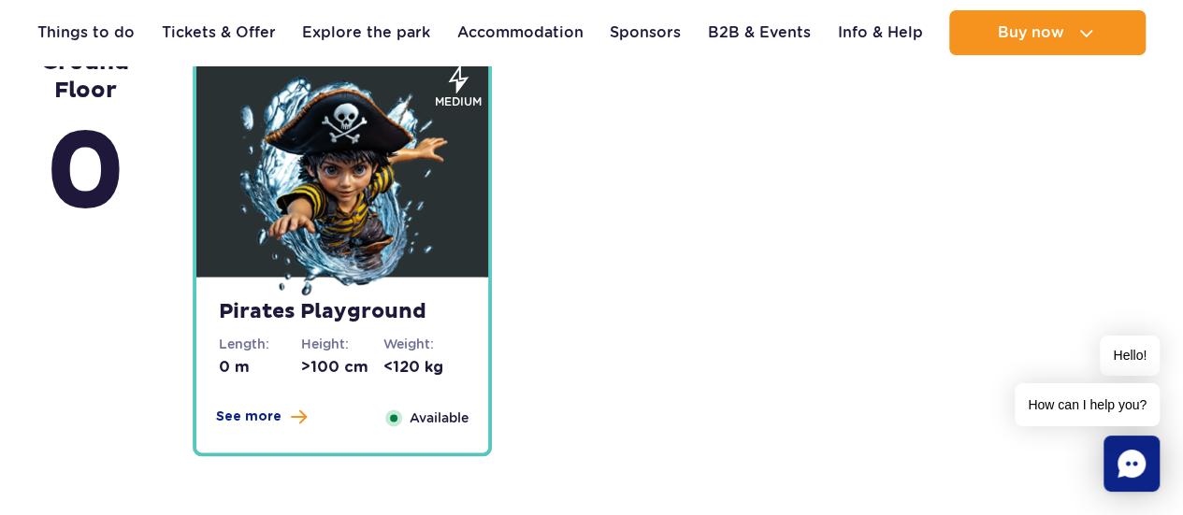
click at [431, 237] on img at bounding box center [342, 188] width 224 height 224
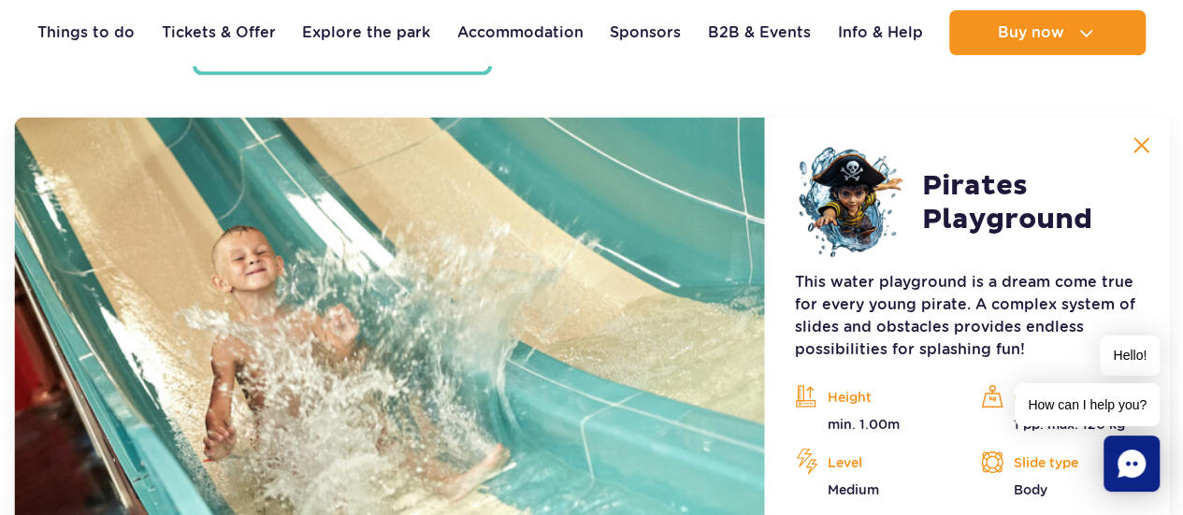
scroll to position [5061, 0]
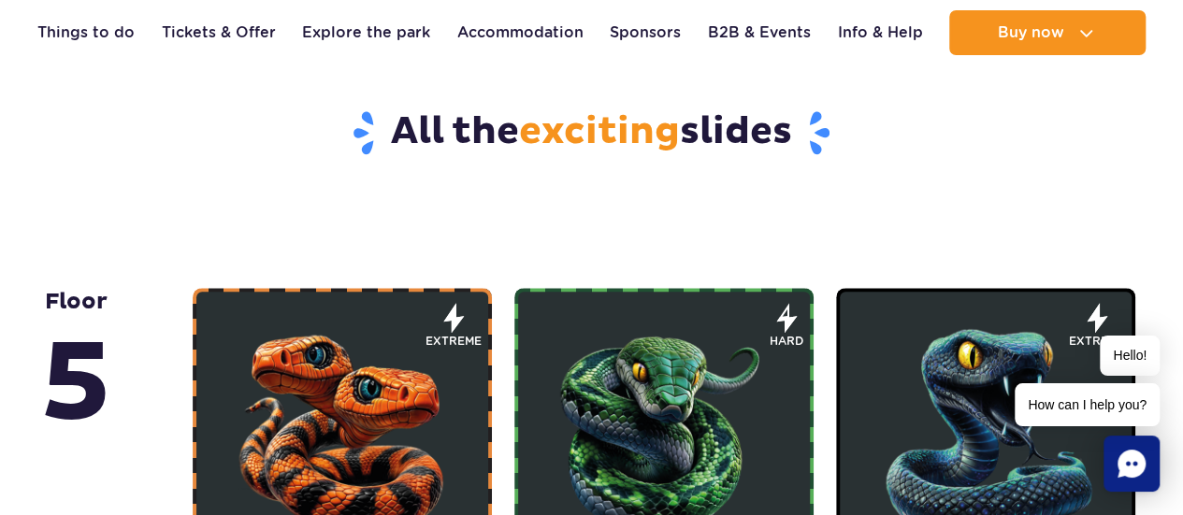
click at [314, 329] on img at bounding box center [342, 427] width 224 height 224
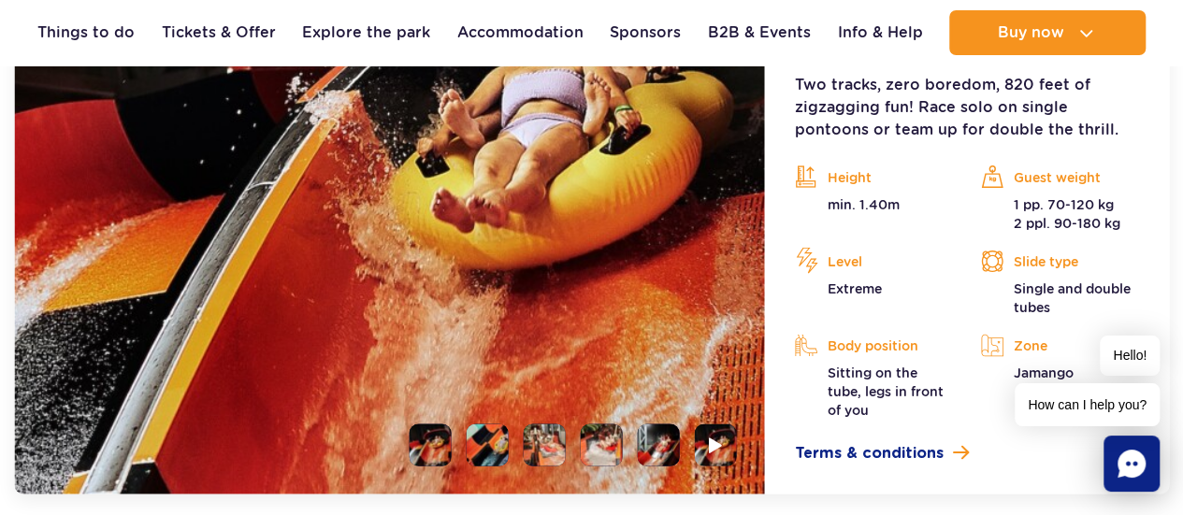
scroll to position [1945, 0]
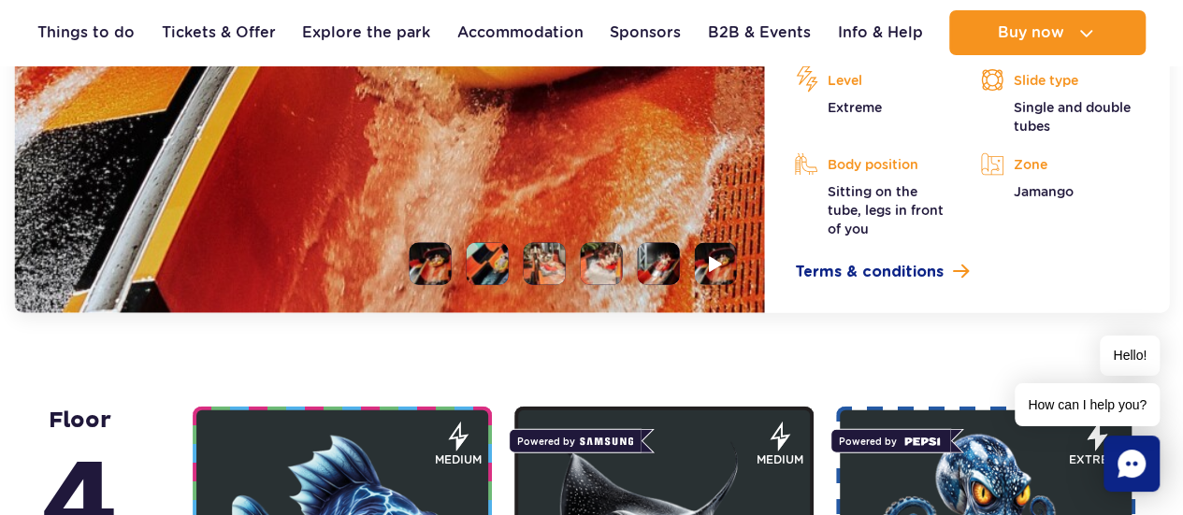
click at [508, 243] on li at bounding box center [488, 264] width 42 height 42
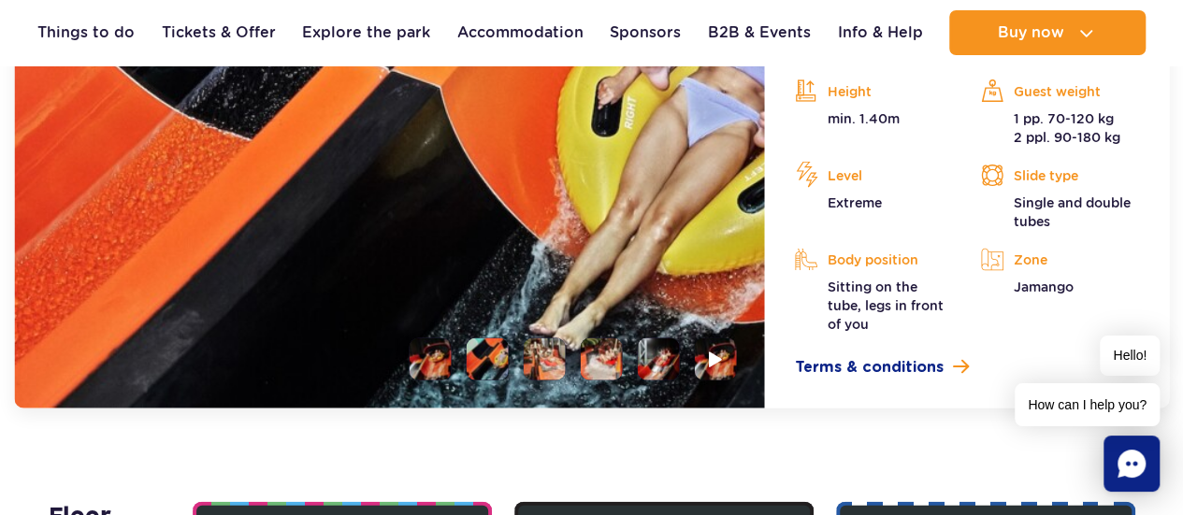
scroll to position [1758, 0]
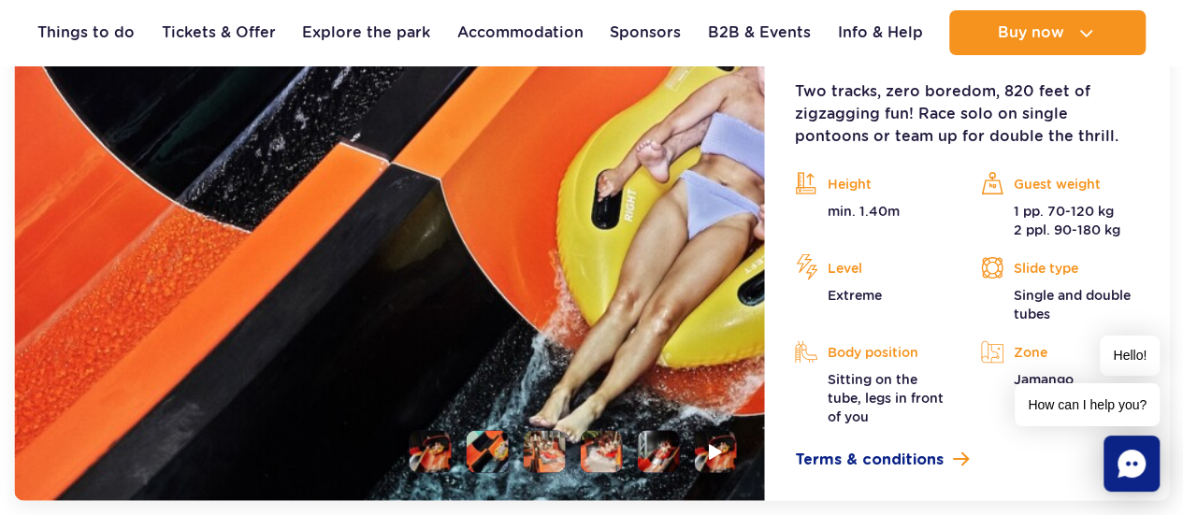
click at [574, 443] on ul at bounding box center [566, 451] width 342 height 42
click at [550, 443] on li at bounding box center [545, 451] width 42 height 42
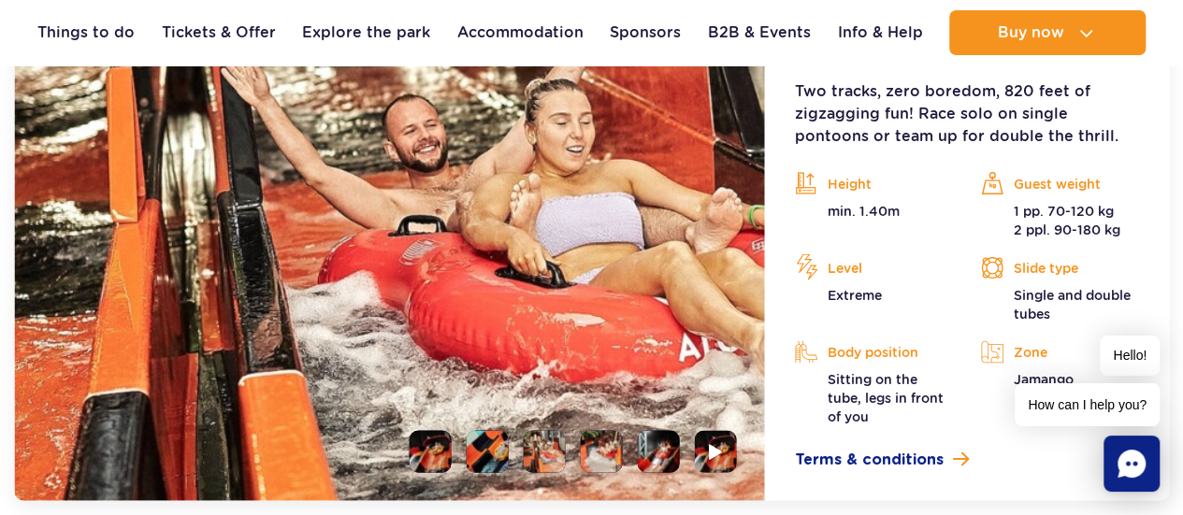
click at [616, 441] on li at bounding box center [602, 451] width 42 height 42
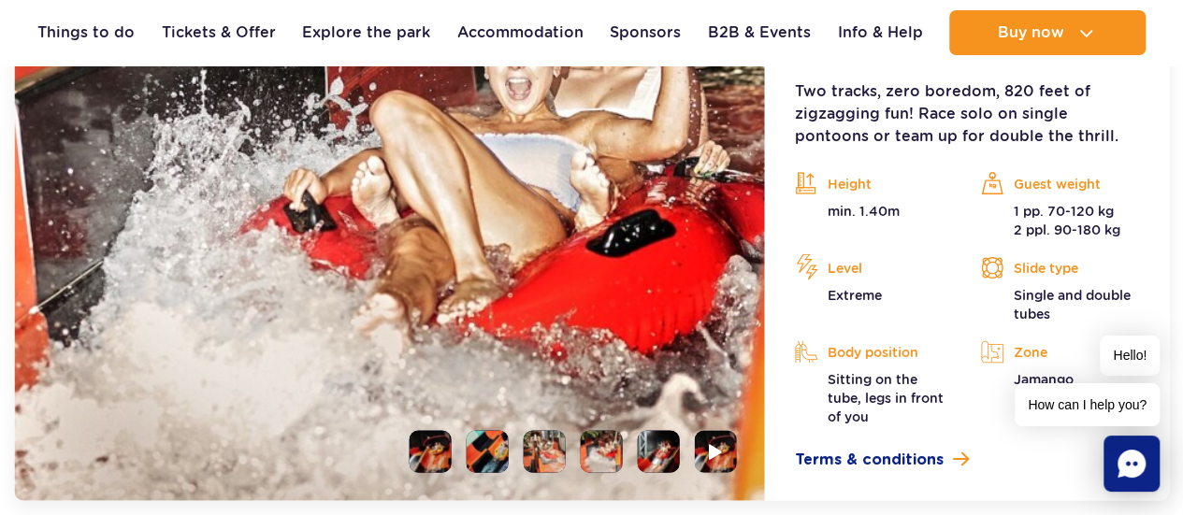
click at [664, 439] on li at bounding box center [659, 451] width 42 height 42
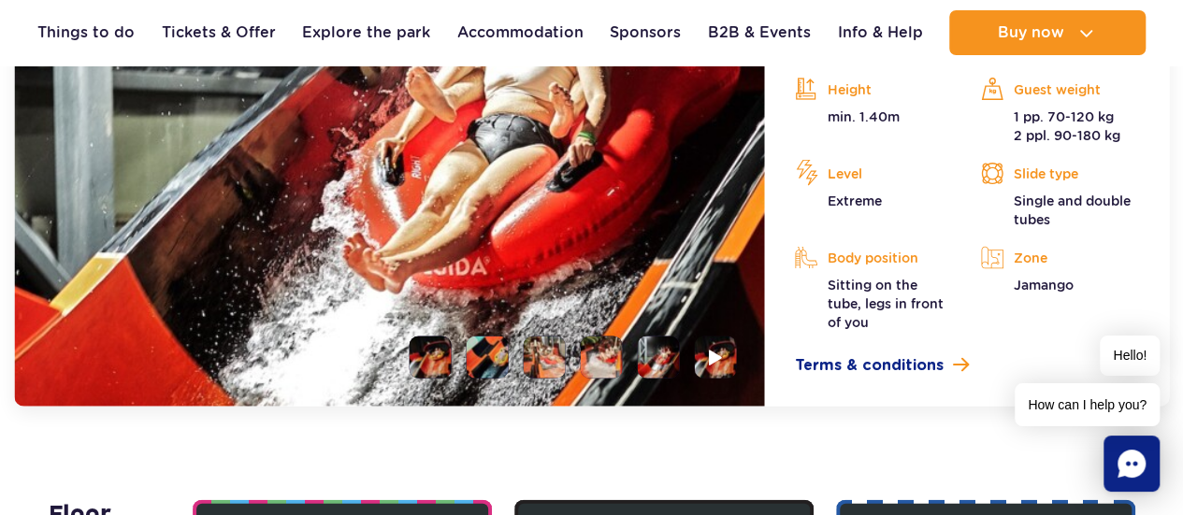
scroll to position [2226, 0]
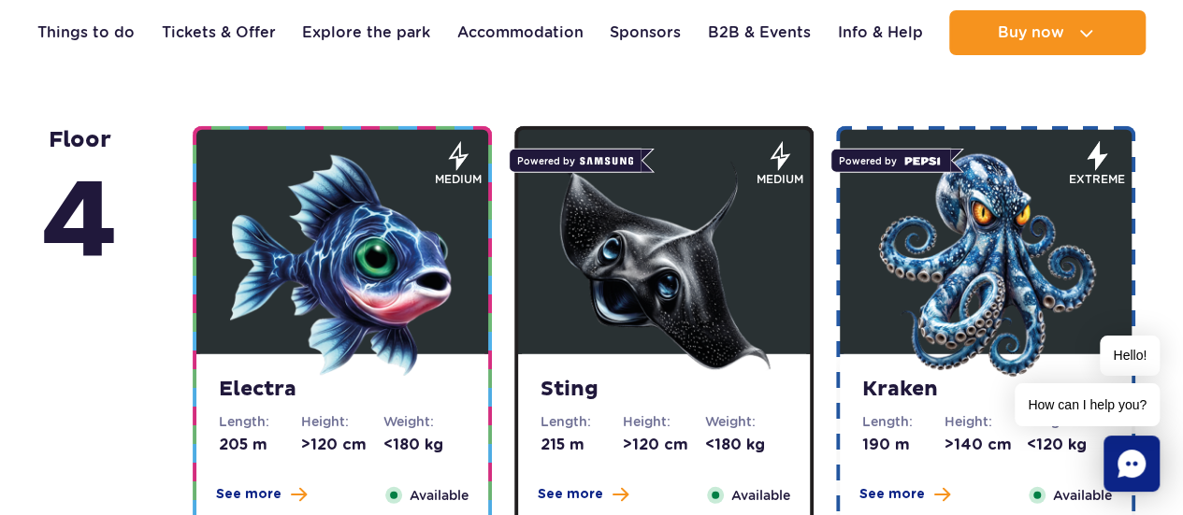
click at [650, 362] on img at bounding box center [664, 265] width 224 height 224
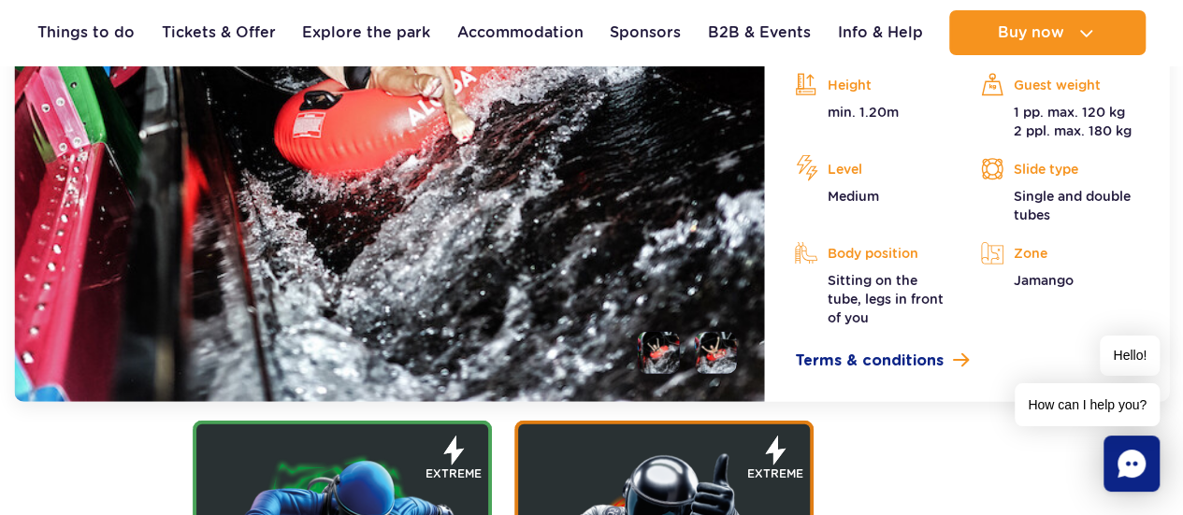
scroll to position [2371, 0]
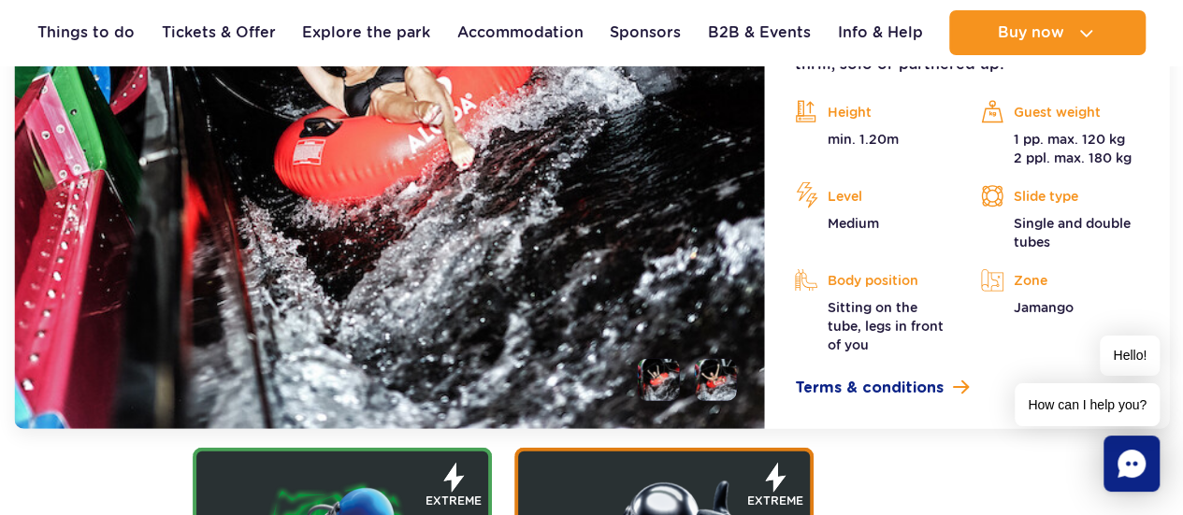
click at [711, 359] on li at bounding box center [716, 380] width 42 height 42
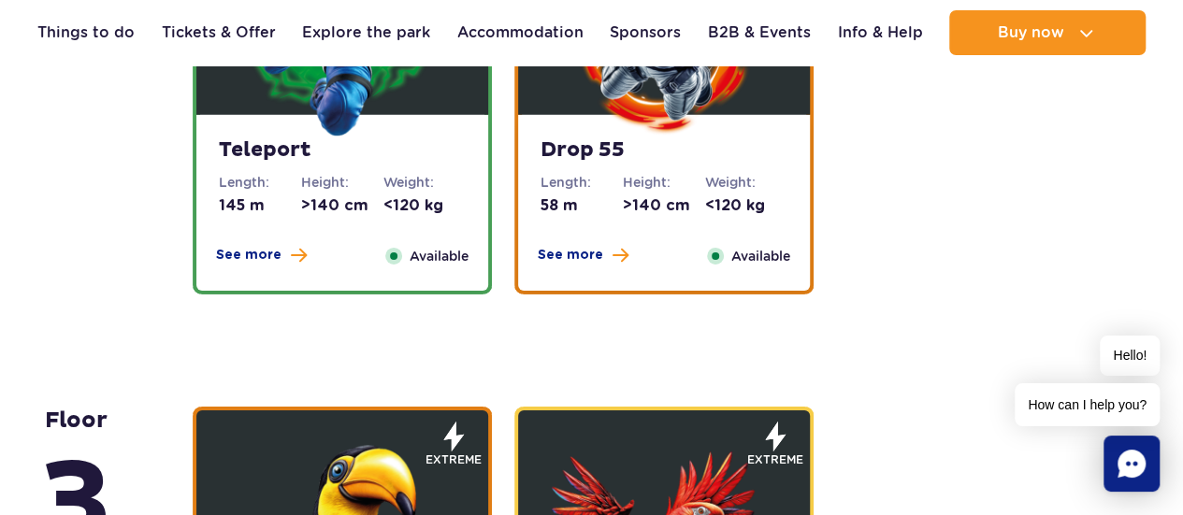
scroll to position [3494, 0]
